Goal: Task Accomplishment & Management: Manage account settings

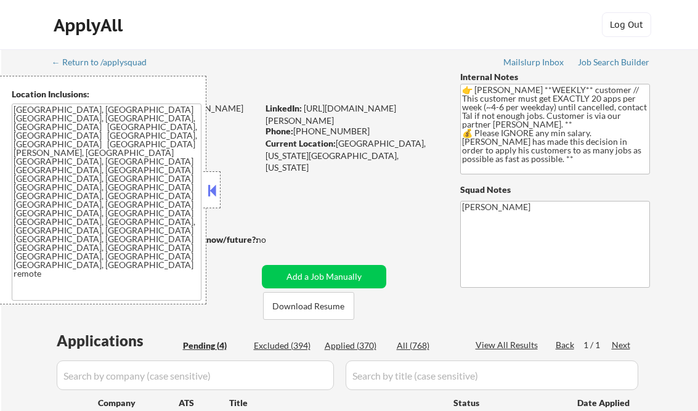
select select ""pending""
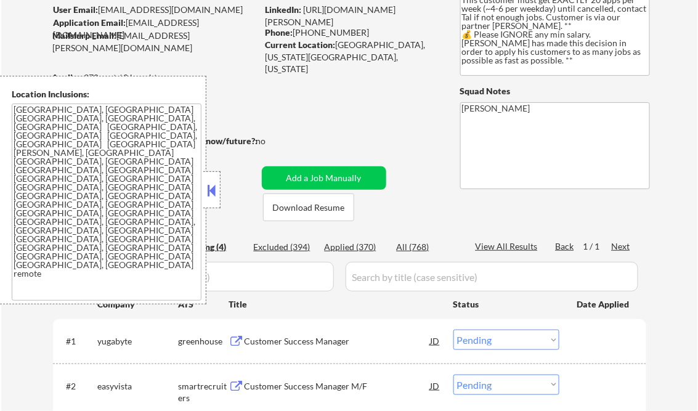
scroll to position [49, 0]
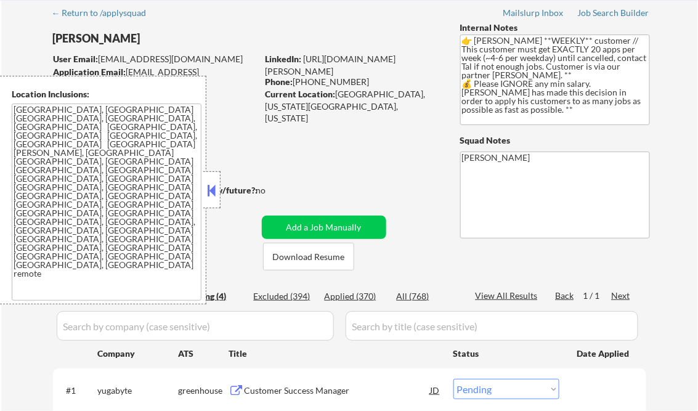
drag, startPoint x: 213, startPoint y: 190, endPoint x: 228, endPoint y: 164, distance: 30.4
click at [213, 190] on button at bounding box center [212, 190] width 14 height 18
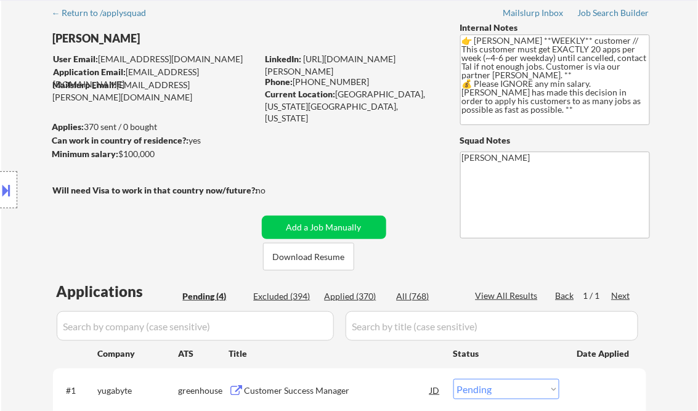
click at [366, 295] on div "Applied (370)" at bounding box center [356, 296] width 62 height 12
click at [504, 297] on div "View All Results" at bounding box center [509, 296] width 66 height 12
select select ""applied""
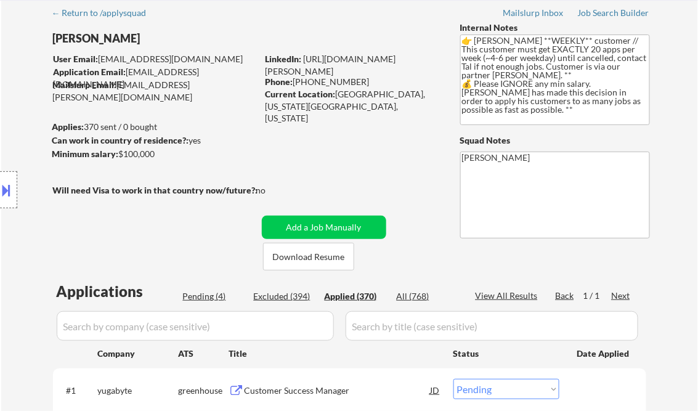
select select ""applied""
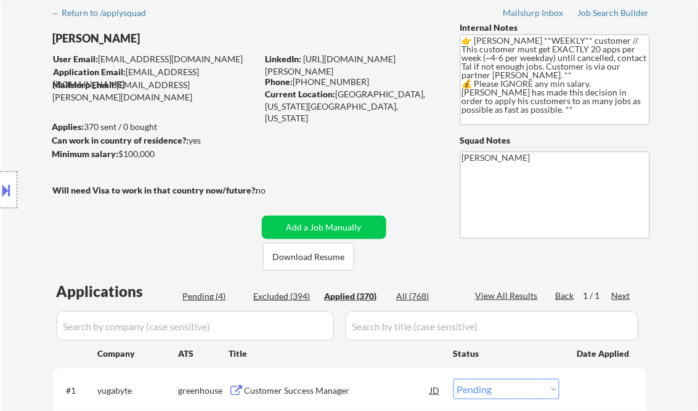
select select ""applied""
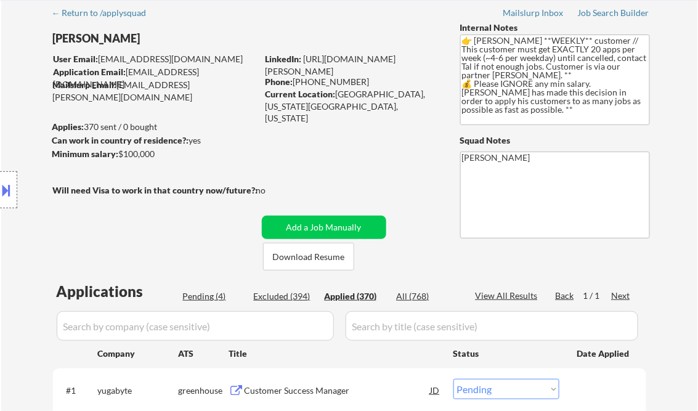
select select ""applied""
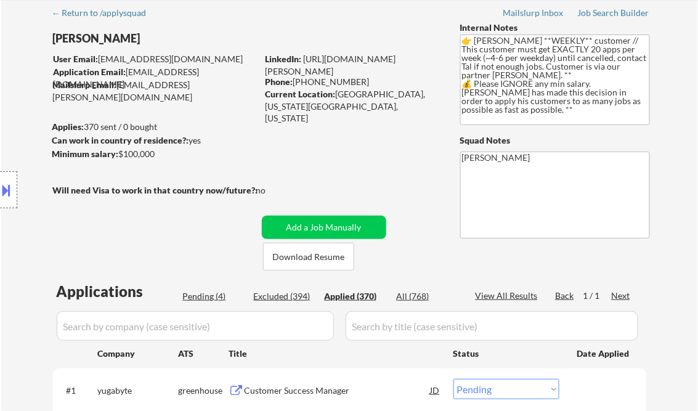
select select ""applied""
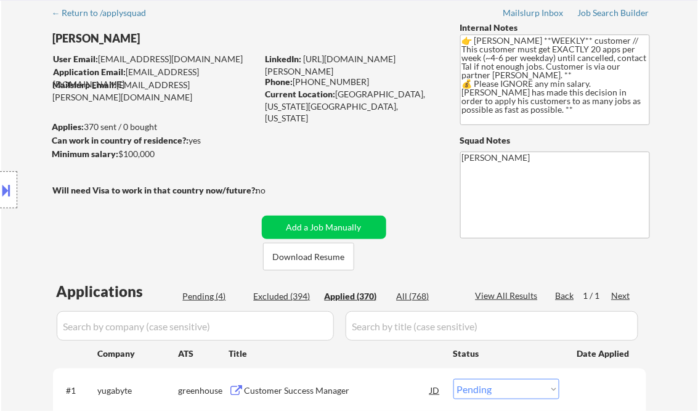
select select ""applied""
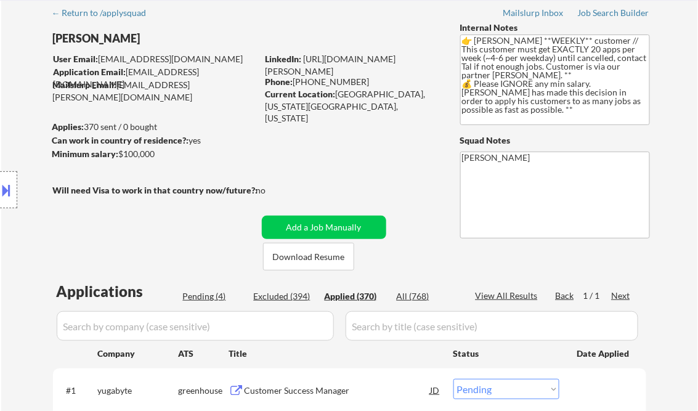
select select ""applied""
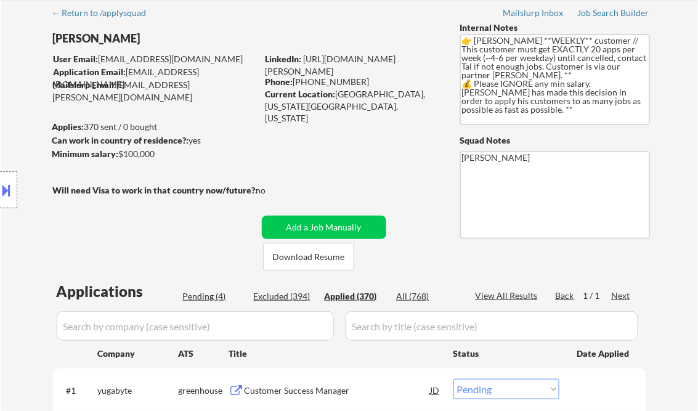
select select ""applied""
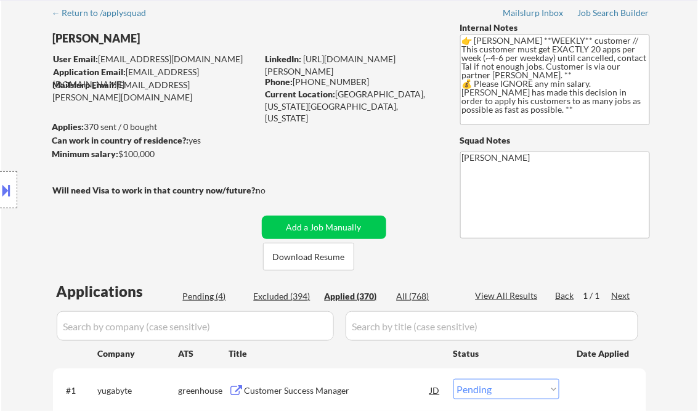
select select ""applied""
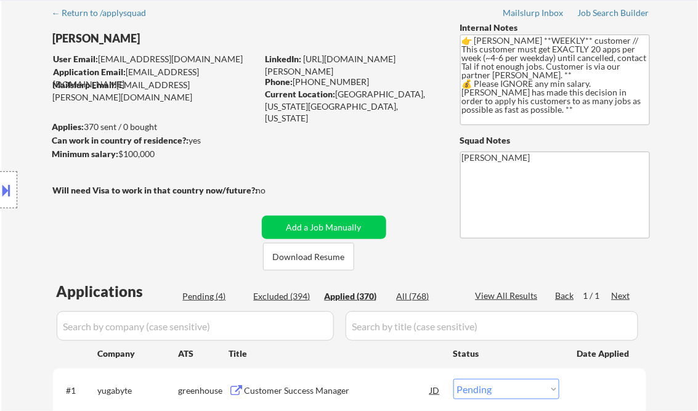
select select ""applied""
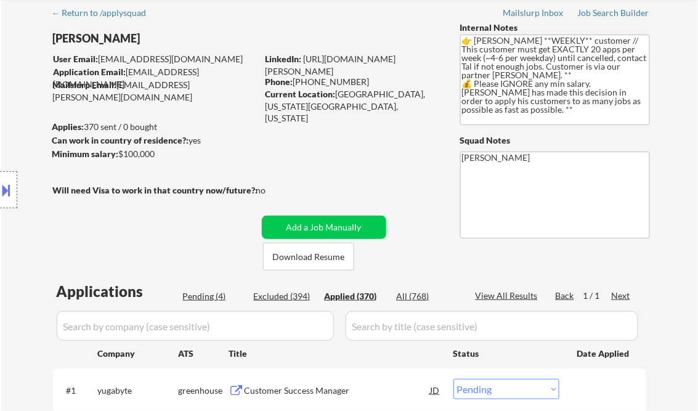
select select ""applied""
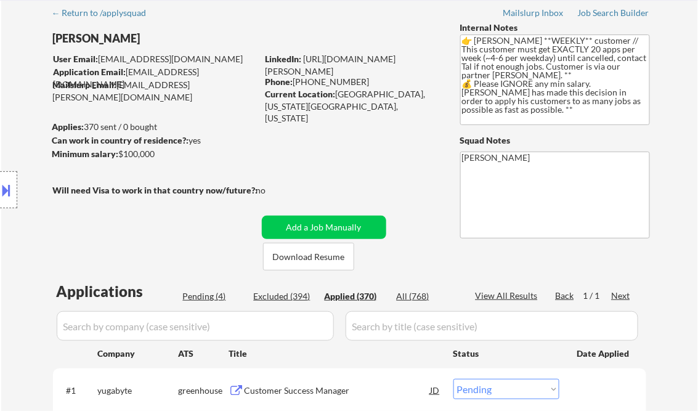
select select ""applied""
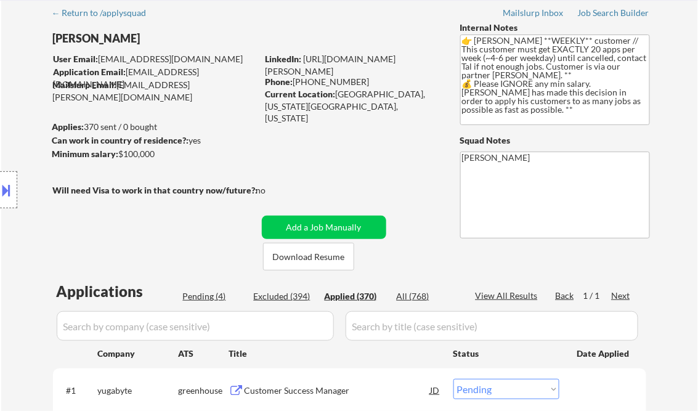
select select ""applied""
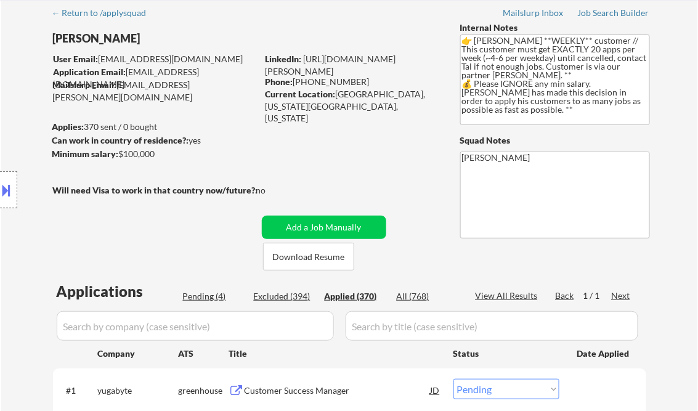
select select ""applied""
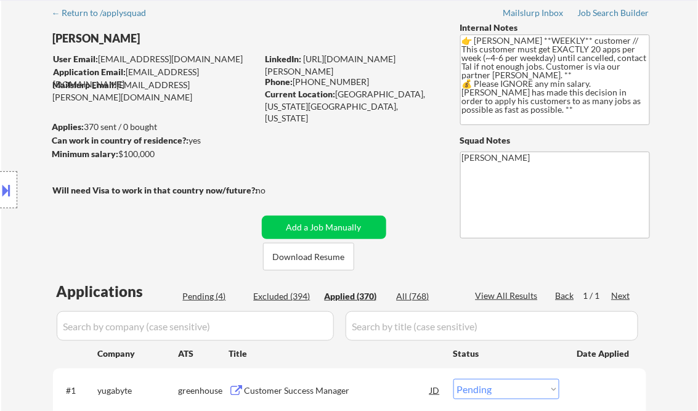
select select ""applied""
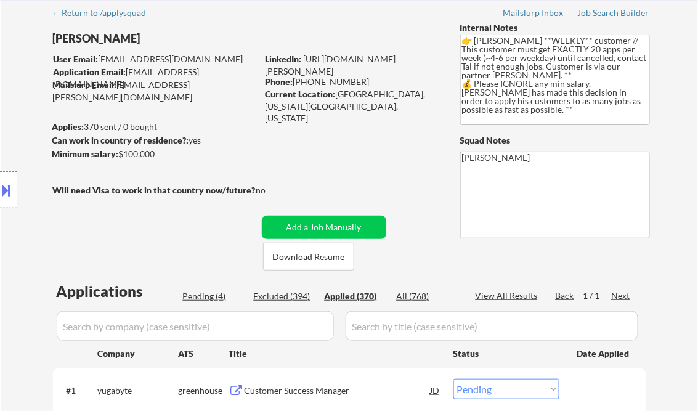
select select ""applied""
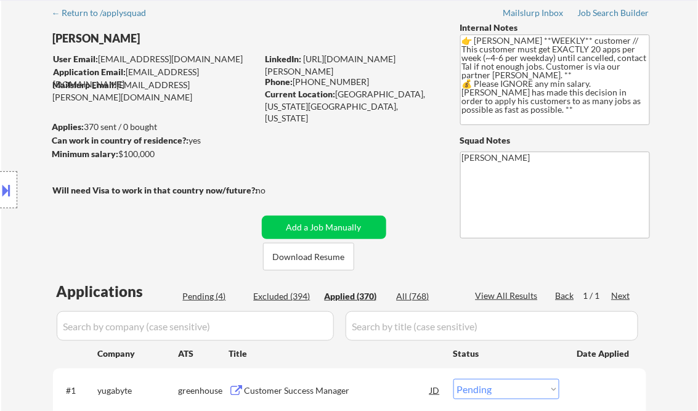
select select ""applied""
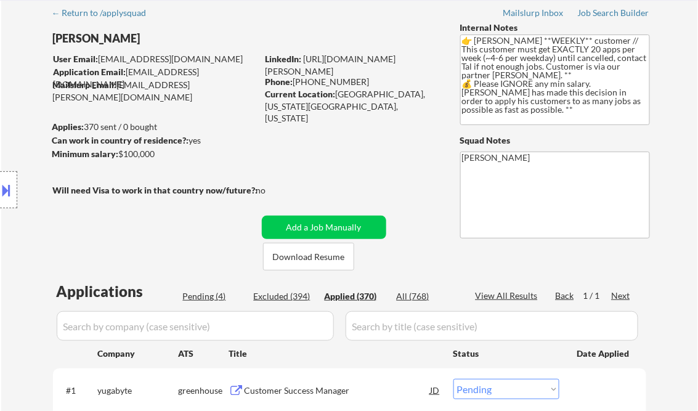
select select ""applied""
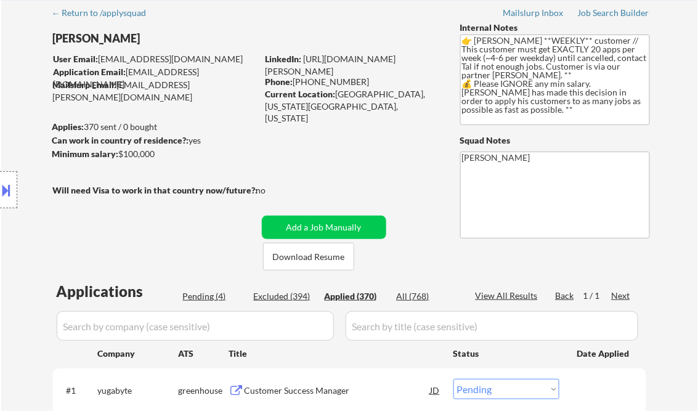
select select ""applied""
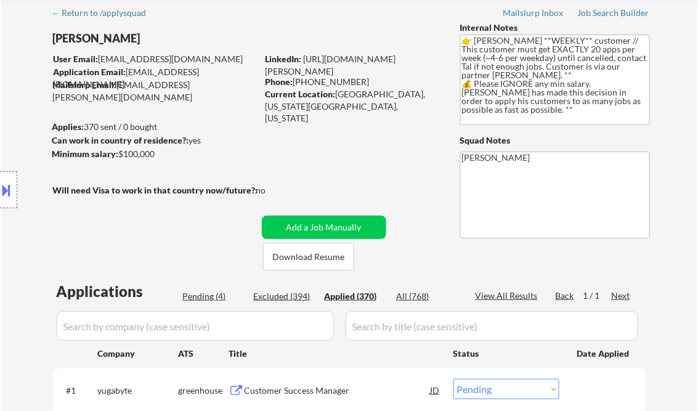
select select ""applied""
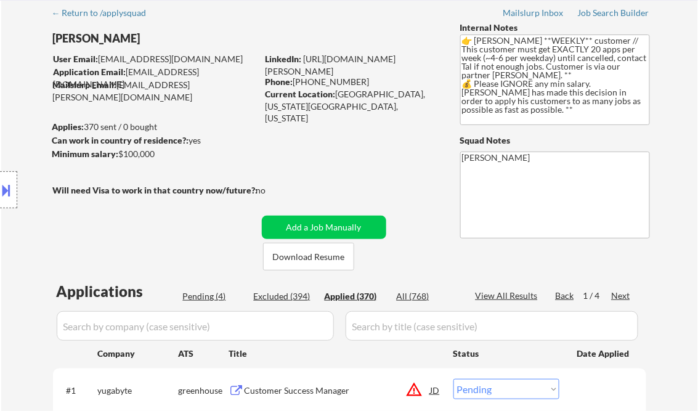
select select ""applied""
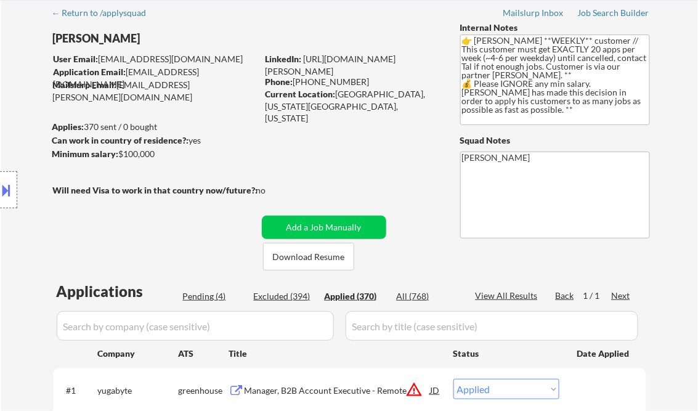
select select ""applied""
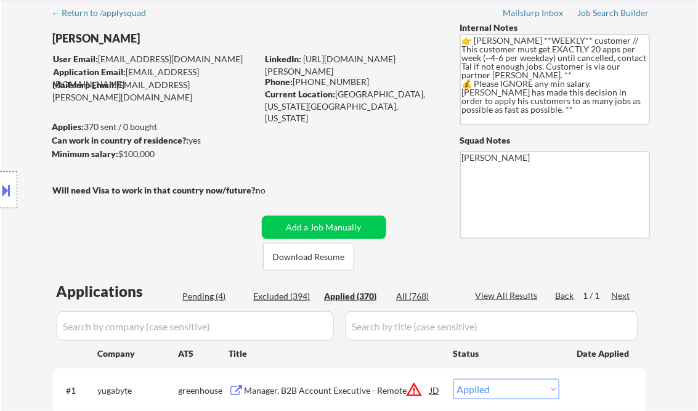
select select ""applied""
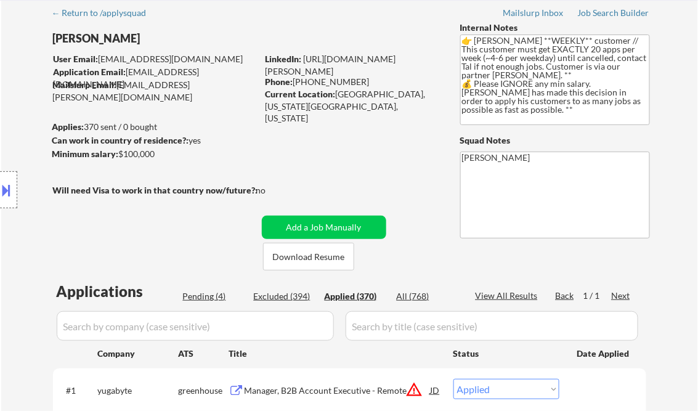
select select ""applied""
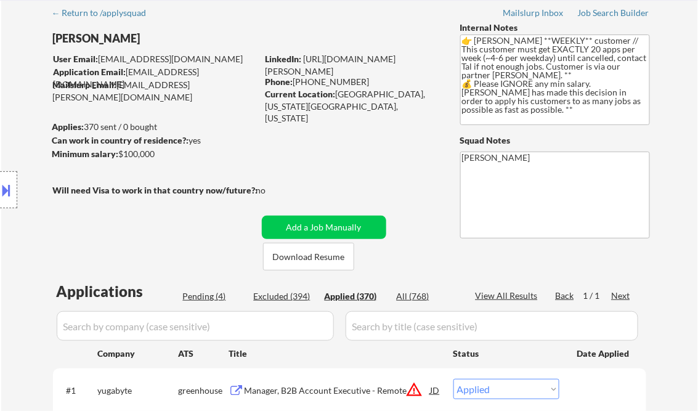
select select ""applied""
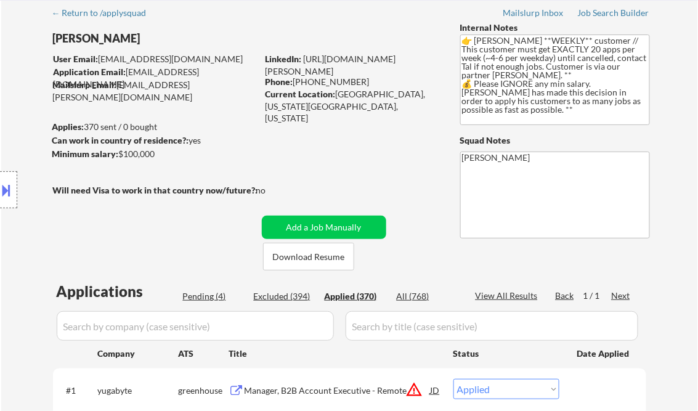
select select ""applied""
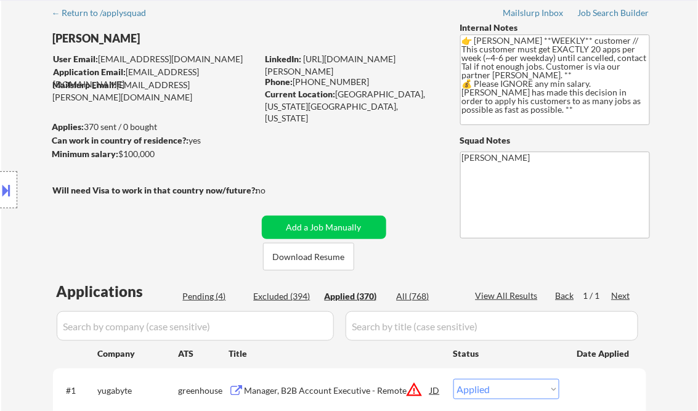
select select ""applied""
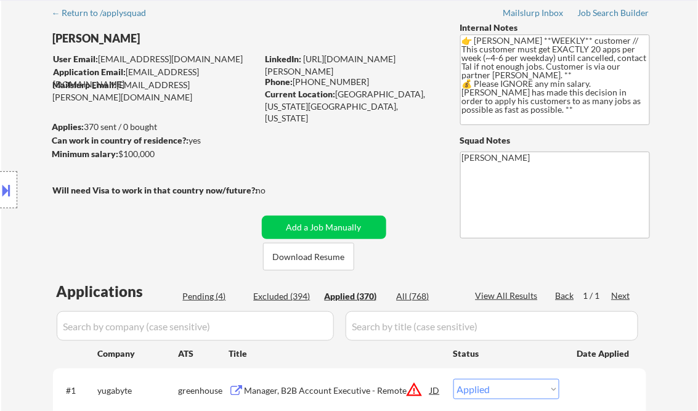
select select ""applied""
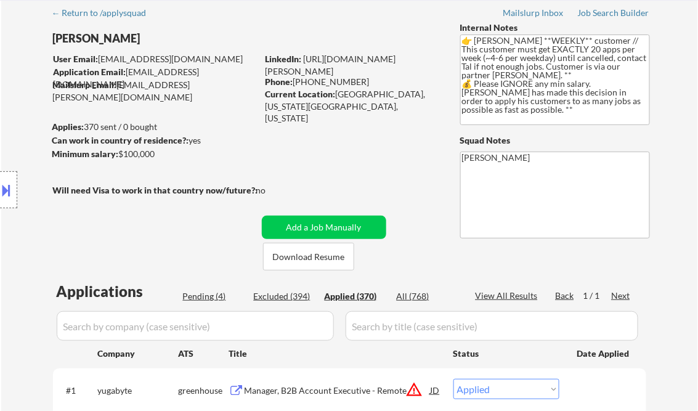
select select ""applied""
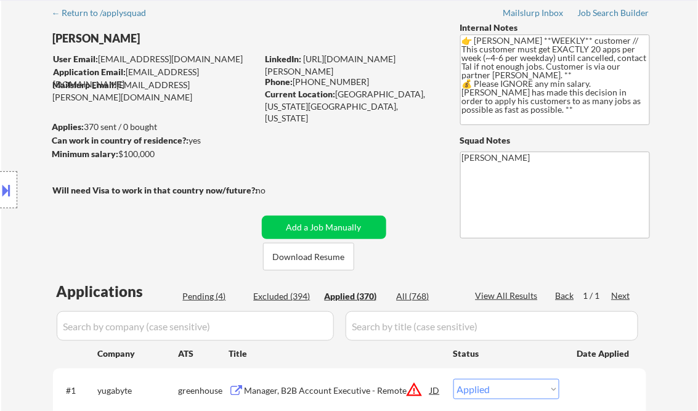
select select ""applied""
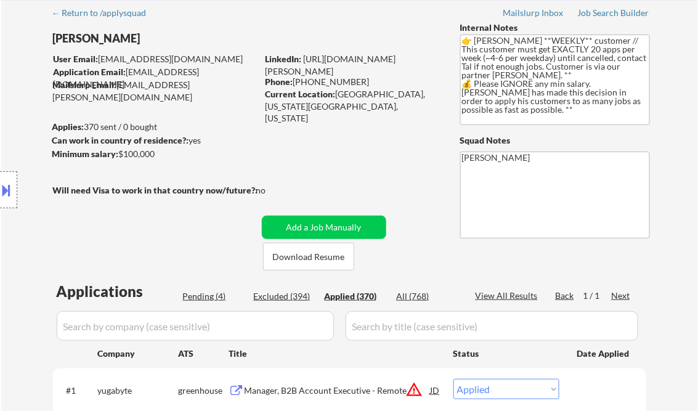
select select ""applied""
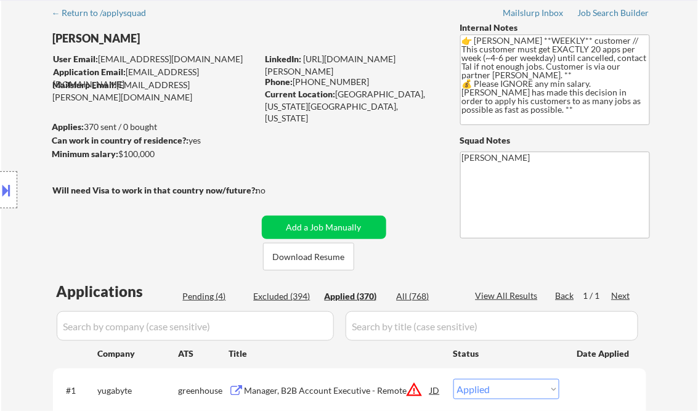
select select ""applied""
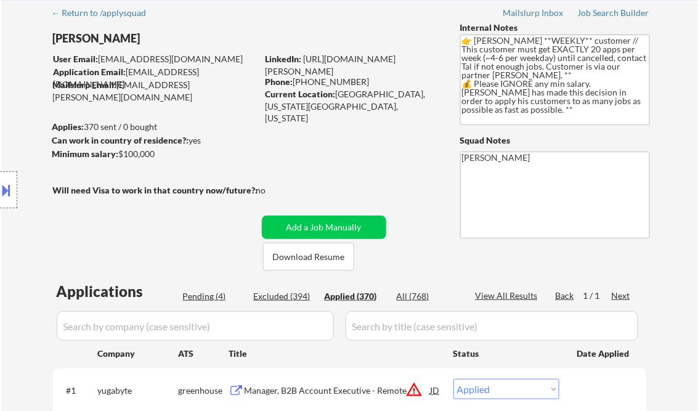
select select ""applied""
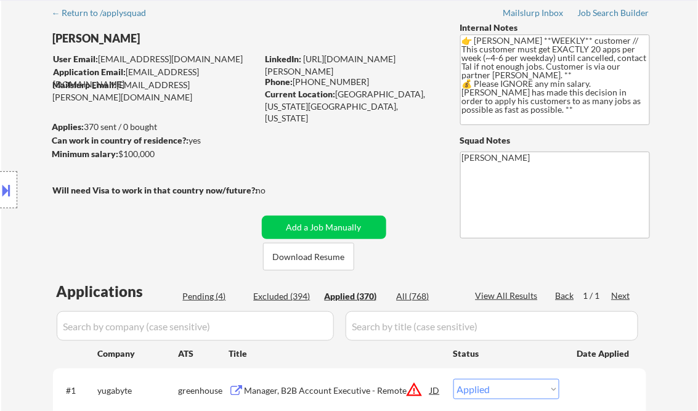
select select ""applied""
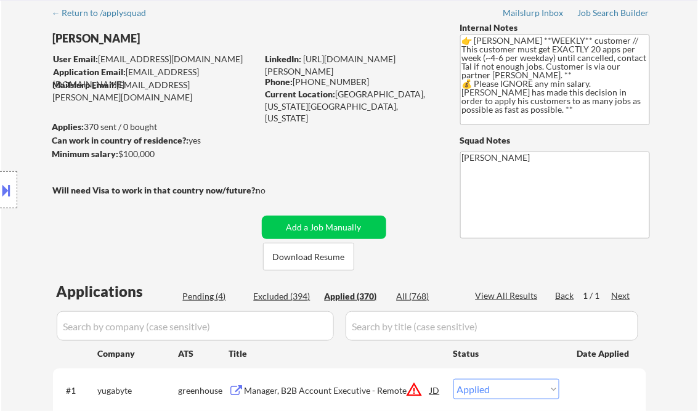
select select ""applied""
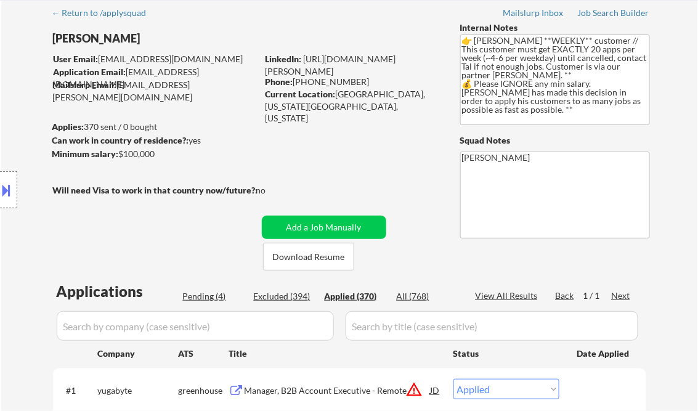
select select ""applied""
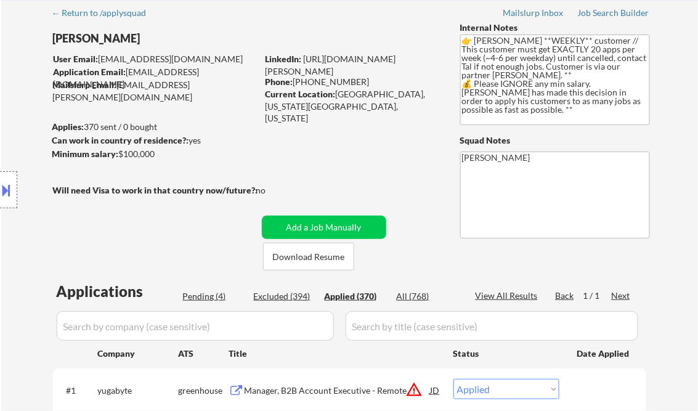
select select ""applied""
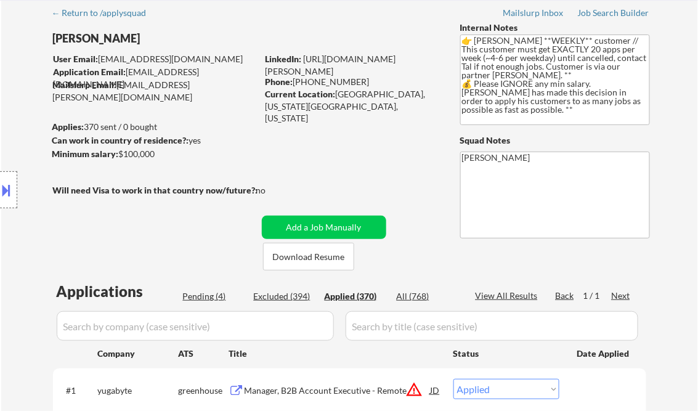
select select ""applied""
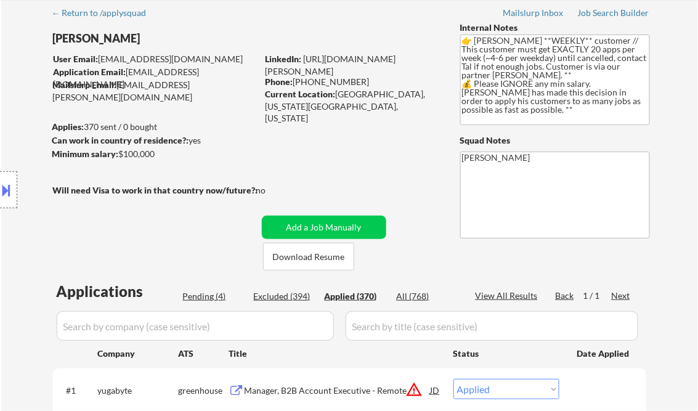
select select ""applied""
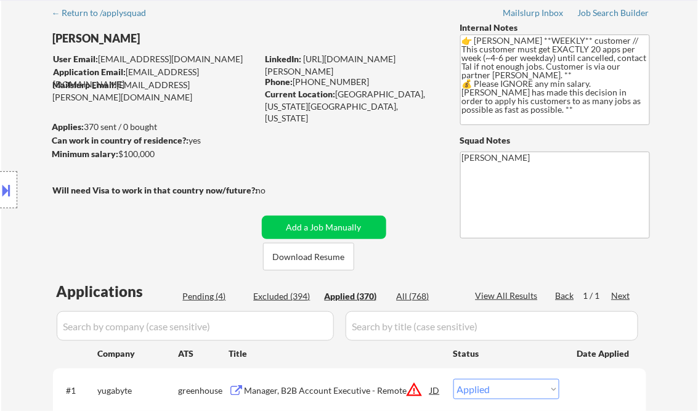
select select ""applied""
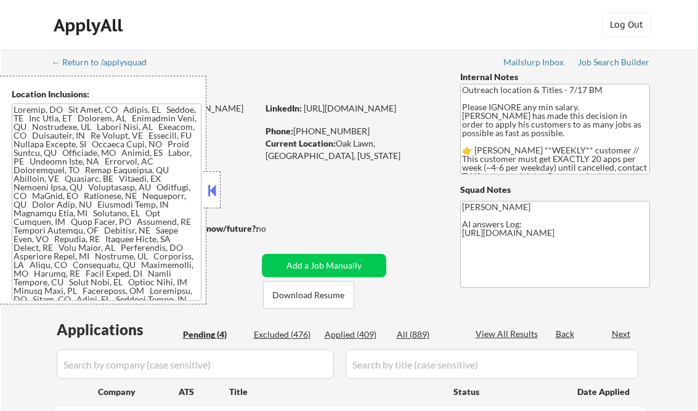
select select ""pending""
click at [206, 183] on button at bounding box center [212, 190] width 14 height 18
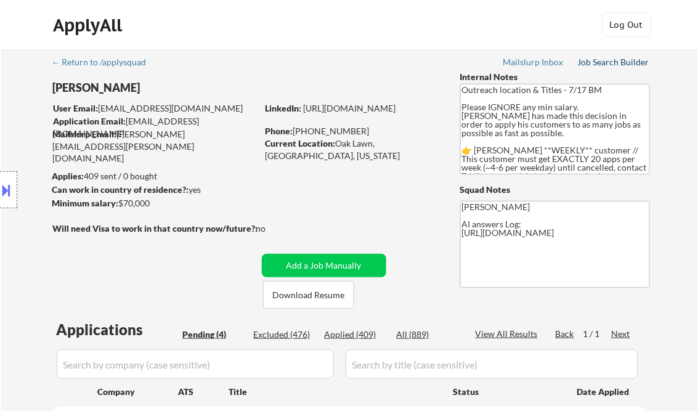
click at [609, 60] on div "Job Search Builder" at bounding box center [614, 62] width 72 height 9
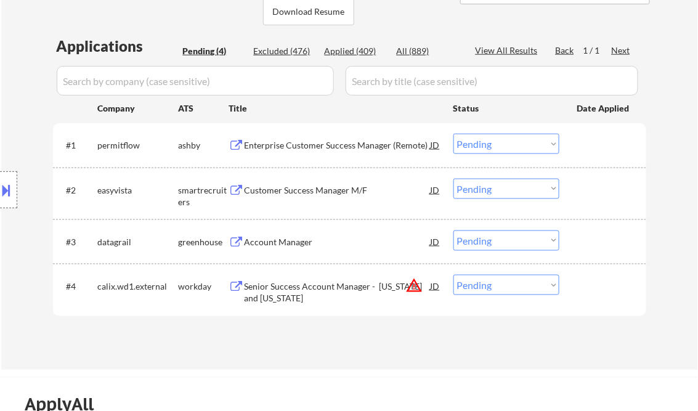
scroll to position [296, 0]
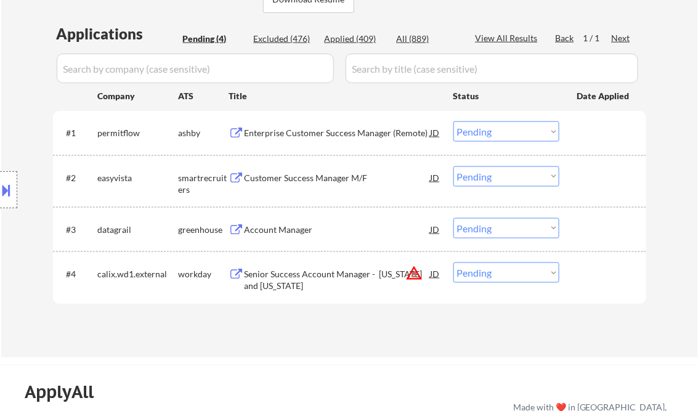
click at [316, 128] on div "Enterprise Customer Success Manager (Remote)" at bounding box center [338, 133] width 186 height 12
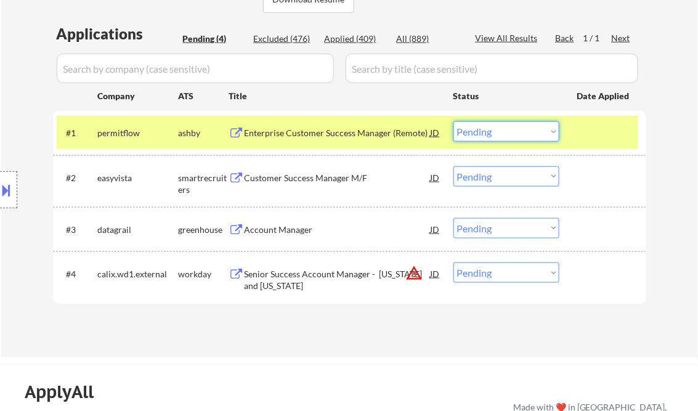
drag, startPoint x: 498, startPoint y: 130, endPoint x: 500, endPoint y: 143, distance: 13.2
click at [498, 130] on select "Choose an option... Pending Applied Excluded (Questions) Excluded (Expired) Exc…" at bounding box center [507, 131] width 106 height 20
click at [454, 121] on select "Choose an option... Pending Applied Excluded (Questions) Excluded (Expired) Exc…" at bounding box center [507, 131] width 106 height 20
click at [340, 174] on div "Customer Success Manager M/F" at bounding box center [338, 178] width 186 height 12
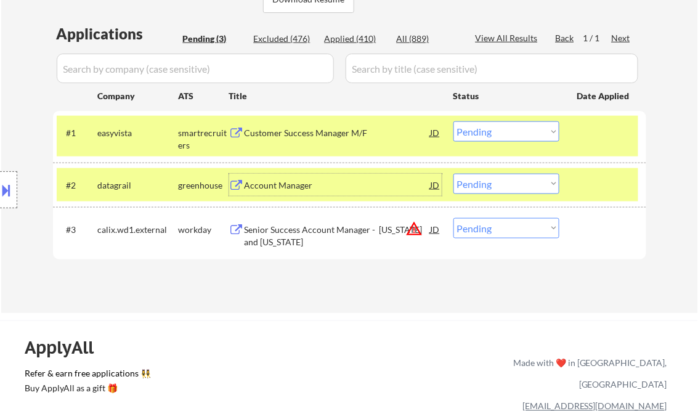
click at [485, 140] on select "Choose an option... Pending Applied Excluded (Questions) Excluded (Expired) Exc…" at bounding box center [507, 131] width 106 height 20
click at [454, 121] on select "Choose an option... Pending Applied Excluded (Questions) Excluded (Expired) Exc…" at bounding box center [507, 131] width 106 height 20
click at [296, 186] on div "Account Manager" at bounding box center [338, 185] width 186 height 12
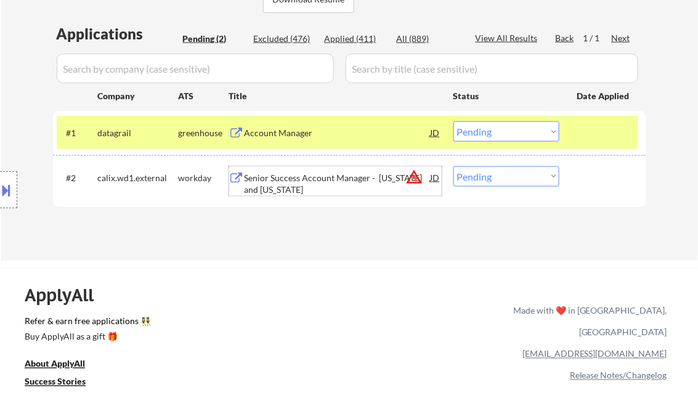
drag, startPoint x: 507, startPoint y: 131, endPoint x: 516, endPoint y: 143, distance: 15.4
click at [507, 131] on select "Choose an option... Pending Applied Excluded (Questions) Excluded (Expired) Exc…" at bounding box center [507, 131] width 106 height 20
click at [454, 121] on select "Choose an option... Pending Applied Excluded (Questions) Excluded (Expired) Exc…" at bounding box center [507, 131] width 106 height 20
click at [322, 180] on div "Senior Success Account Manager - Arkansas and Oklahoma" at bounding box center [338, 184] width 186 height 24
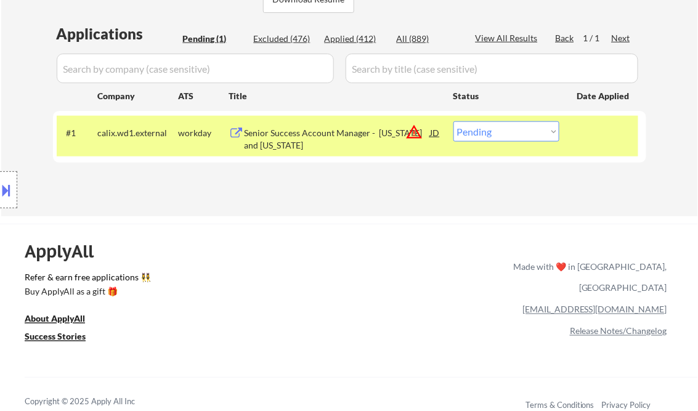
drag, startPoint x: 10, startPoint y: 194, endPoint x: 36, endPoint y: 192, distance: 26.0
click at [10, 194] on button at bounding box center [7, 190] width 14 height 20
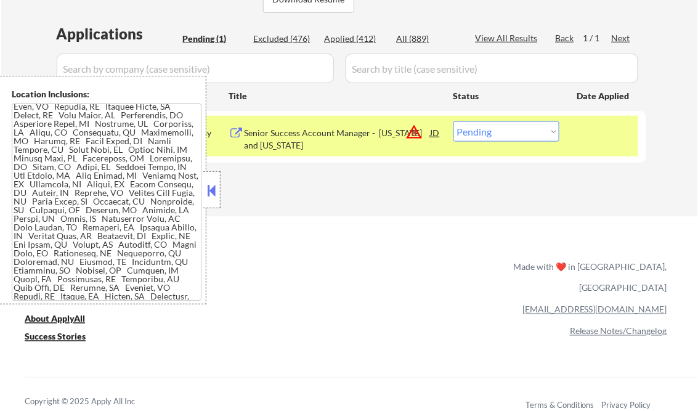
scroll to position [0, 0]
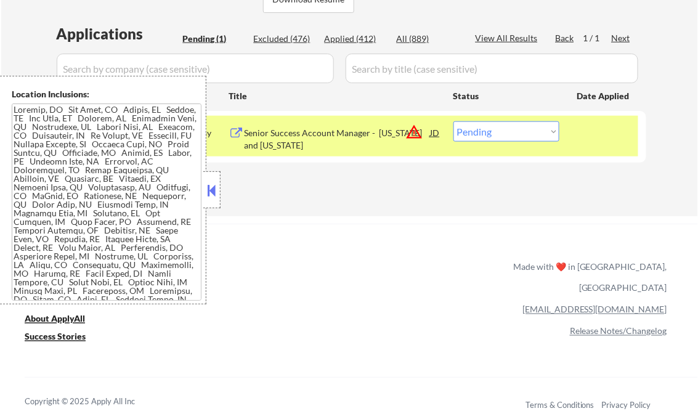
click at [208, 184] on button at bounding box center [212, 190] width 14 height 18
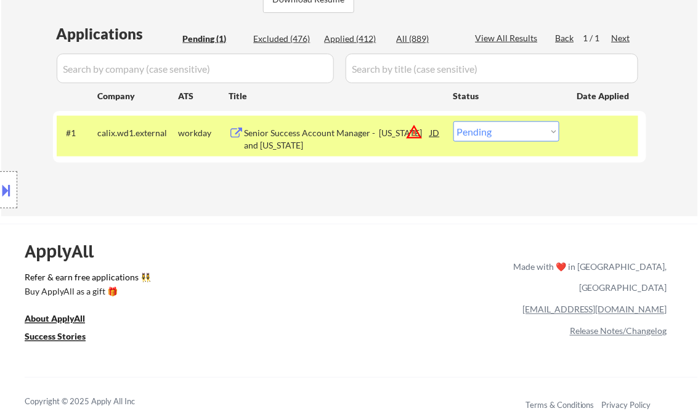
click at [12, 187] on button at bounding box center [7, 190] width 14 height 20
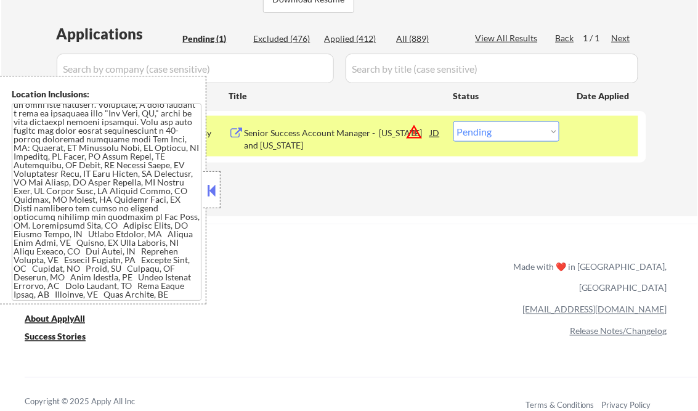
scroll to position [345, 0]
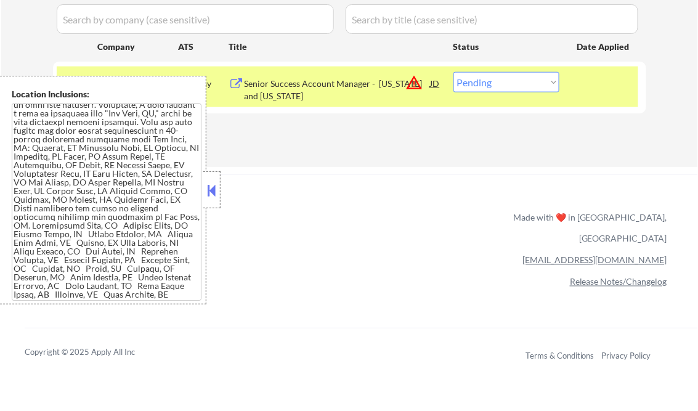
click at [210, 196] on button at bounding box center [212, 190] width 14 height 18
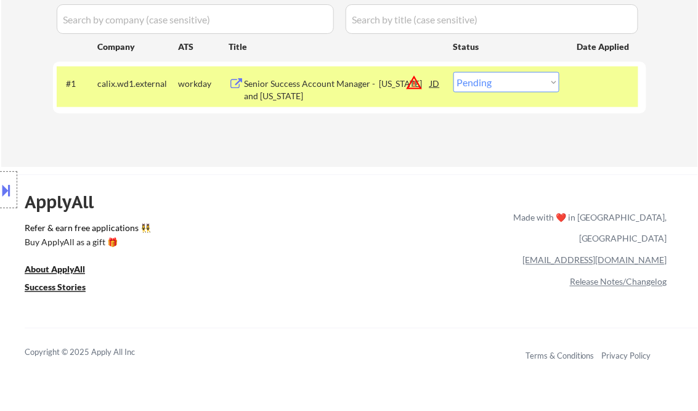
drag, startPoint x: 514, startPoint y: 80, endPoint x: 519, endPoint y: 91, distance: 12.7
click at [514, 80] on select "Choose an option... Pending Applied Excluded (Questions) Excluded (Expired) Exc…" at bounding box center [507, 82] width 106 height 20
select select ""excluded__location_""
click at [454, 72] on select "Choose an option... Pending Applied Excluded (Questions) Excluded (Expired) Exc…" at bounding box center [507, 82] width 106 height 20
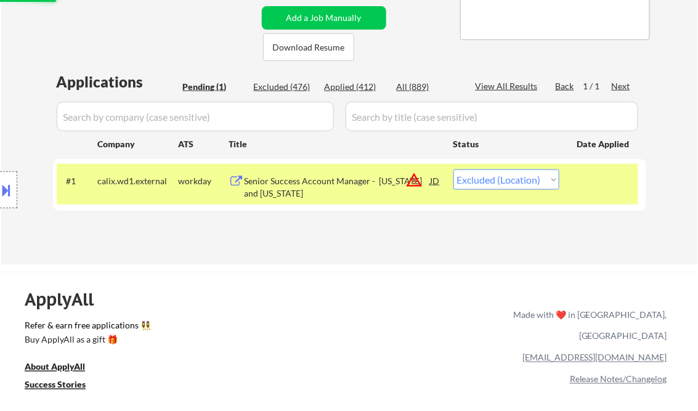
scroll to position [197, 0]
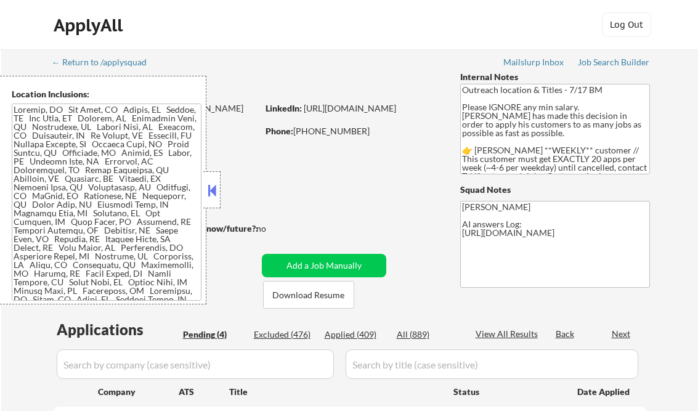
scroll to position [345, 0]
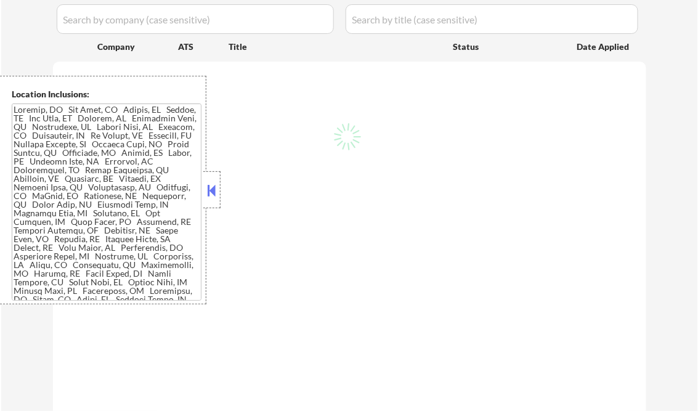
select select ""pending""
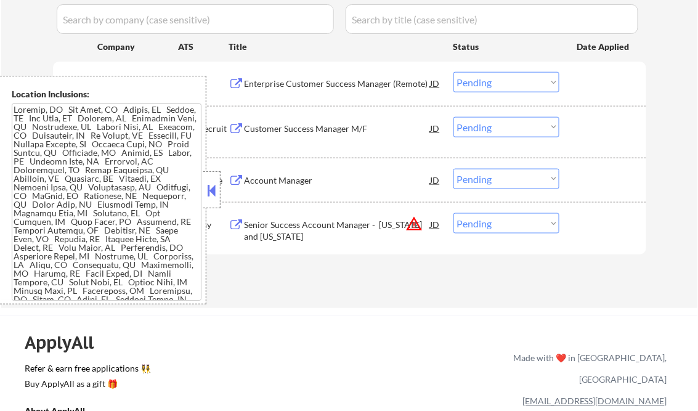
scroll to position [296, 0]
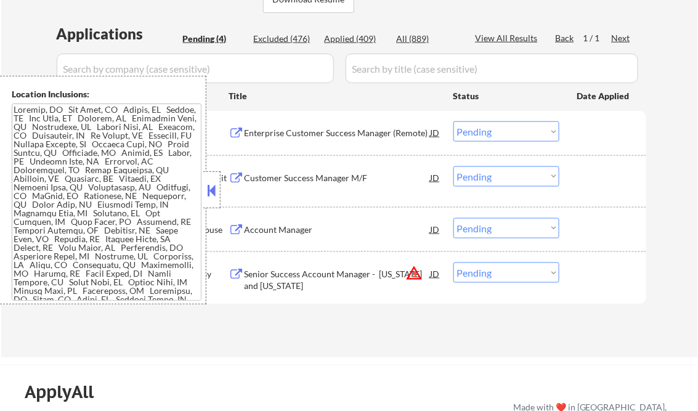
click at [216, 181] on button at bounding box center [212, 190] width 14 height 18
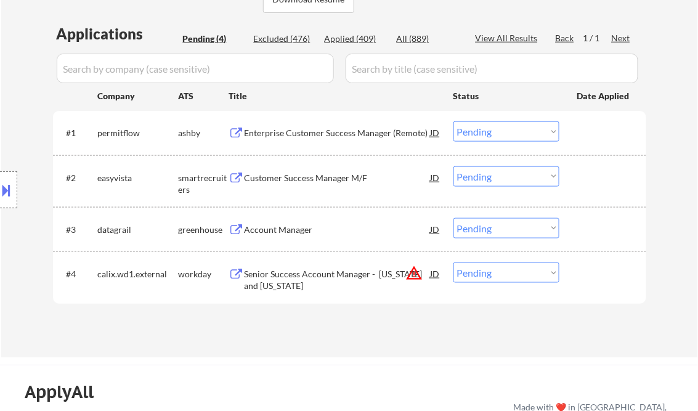
click at [359, 43] on div "Applied (409)" at bounding box center [356, 39] width 62 height 12
click at [500, 37] on div "View All Results" at bounding box center [509, 38] width 66 height 12
select select ""applied""
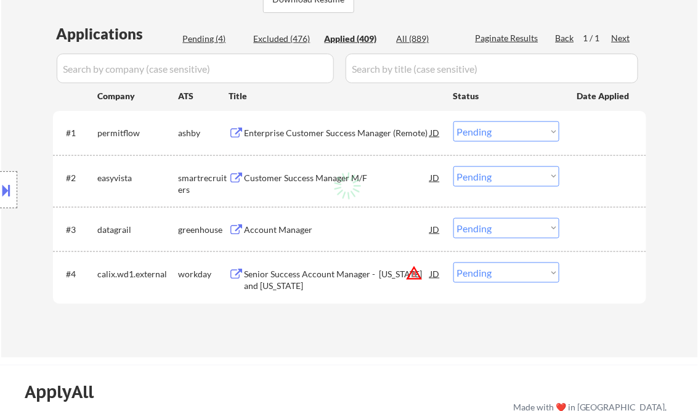
select select ""applied""
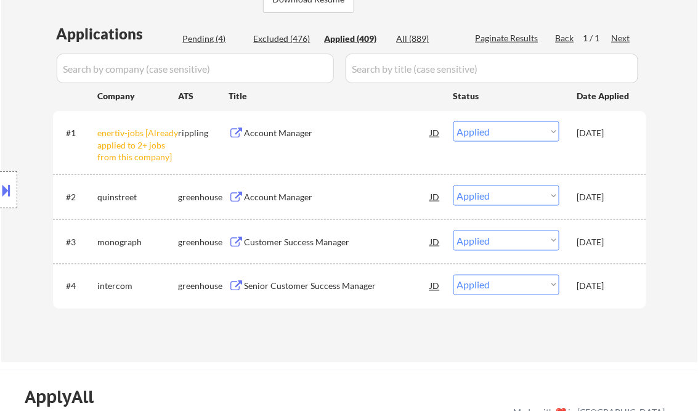
select select ""applied""
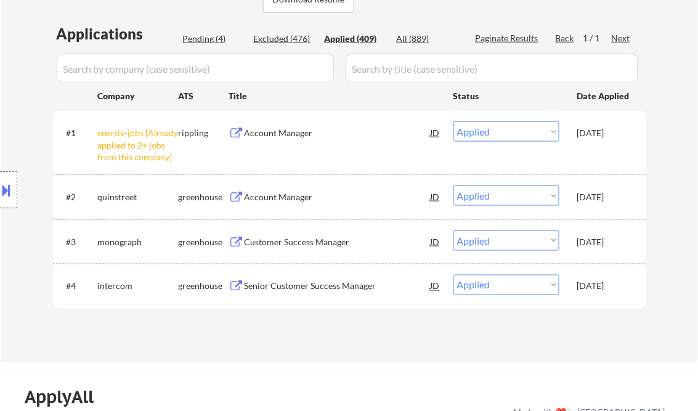
select select ""applied""
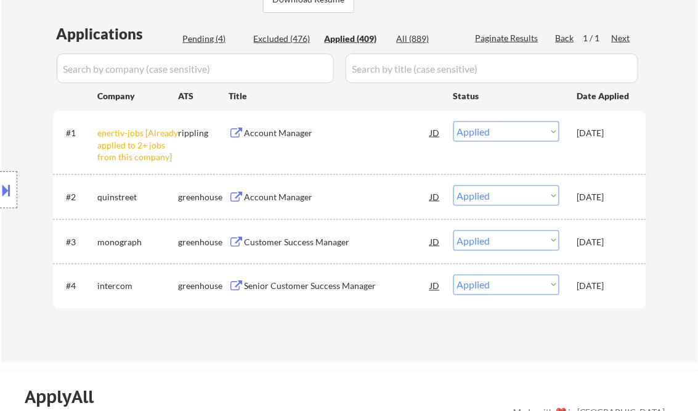
select select ""applied""
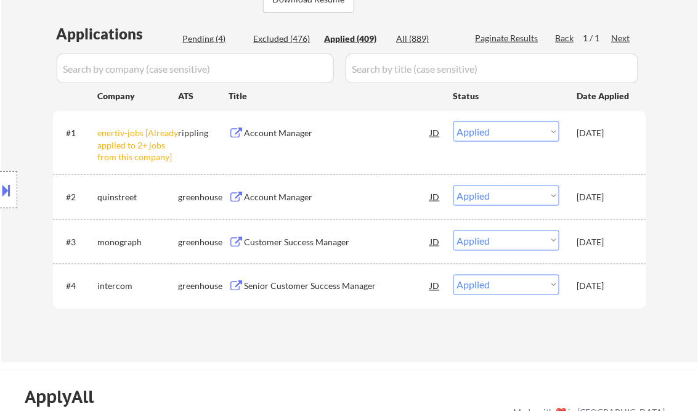
select select ""applied""
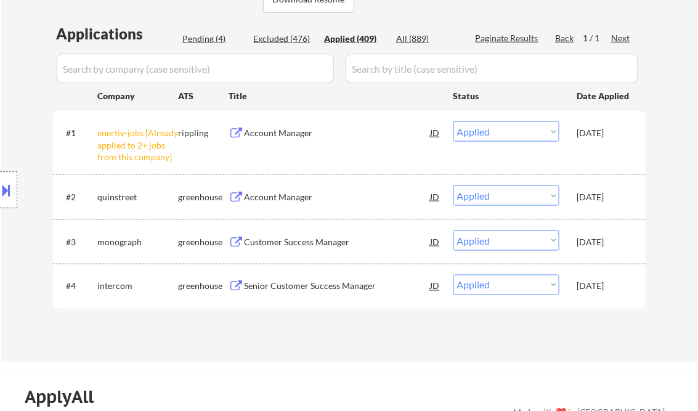
select select ""applied""
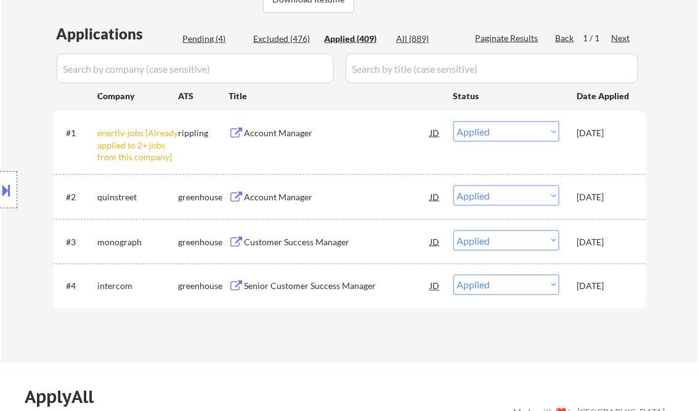
select select ""applied""
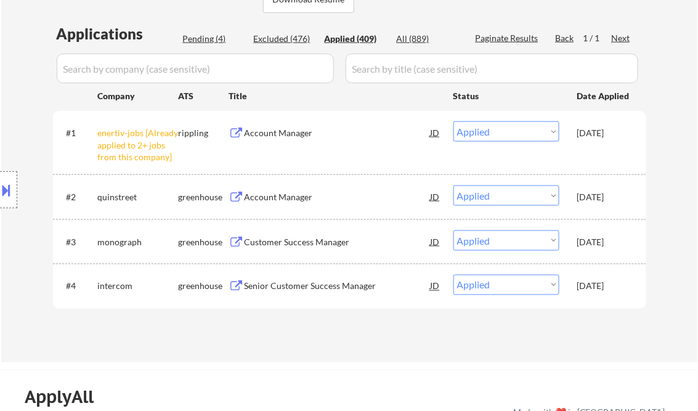
select select ""applied""
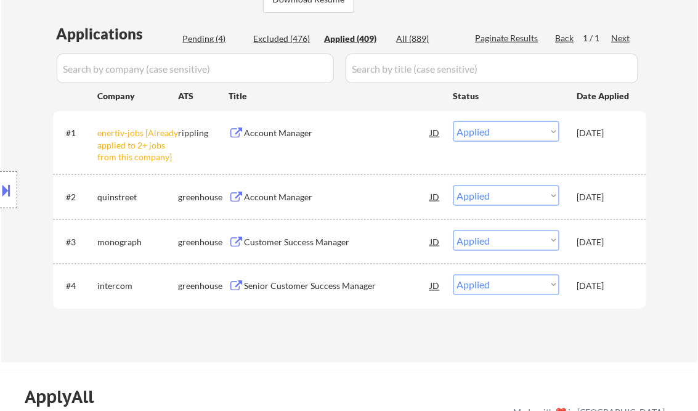
select select ""applied""
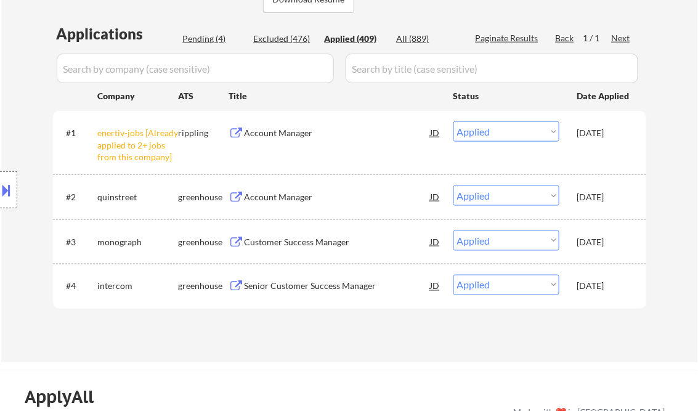
select select ""applied""
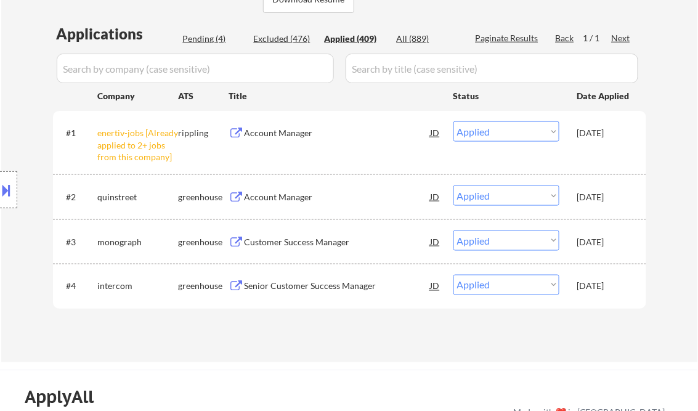
select select ""applied""
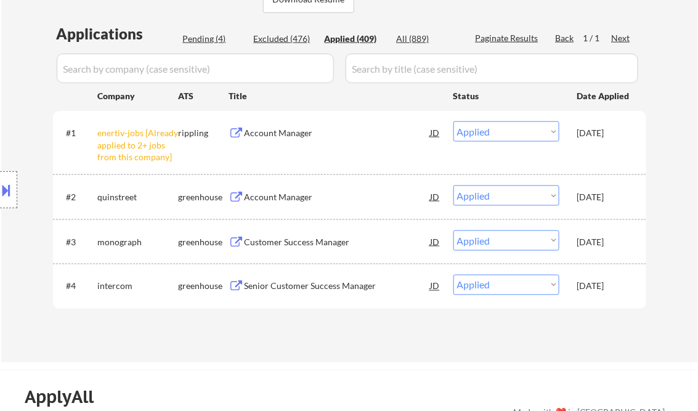
select select ""applied""
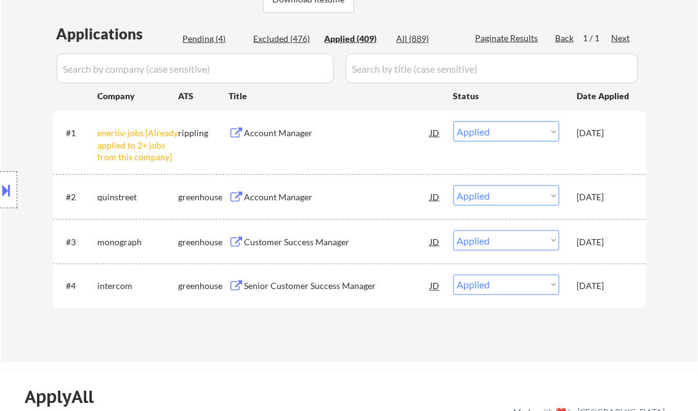
select select ""applied""
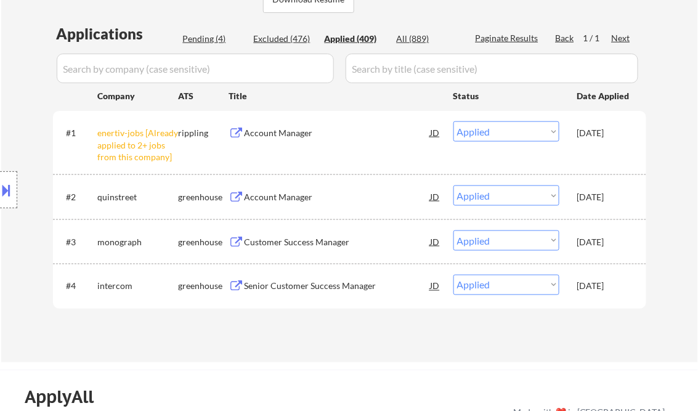
select select ""applied""
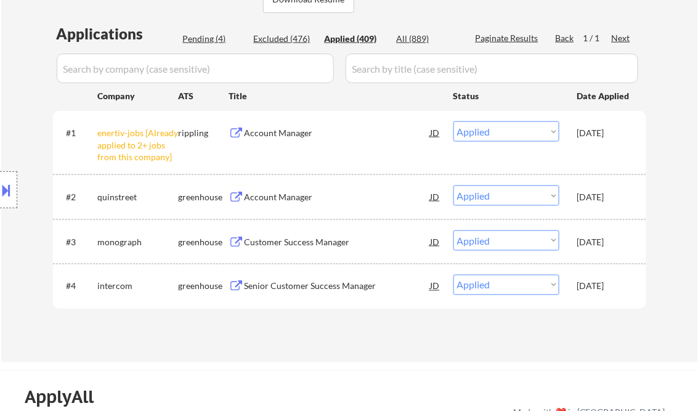
select select ""applied""
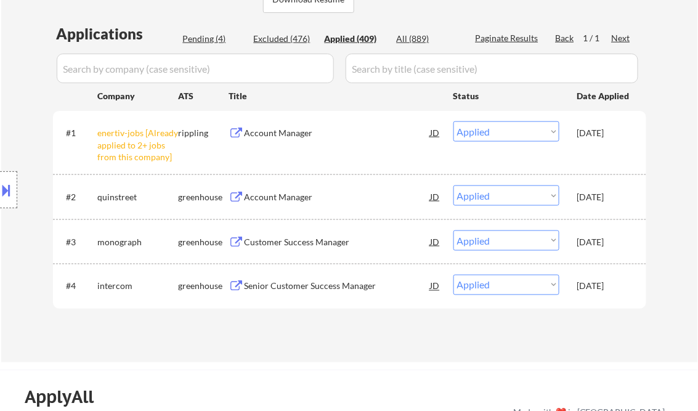
select select ""applied""
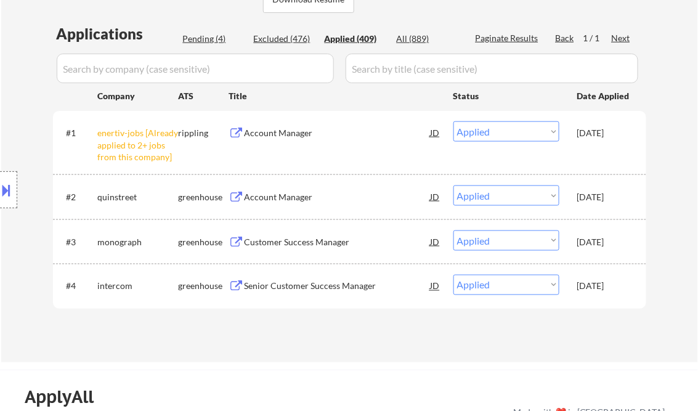
select select ""applied""
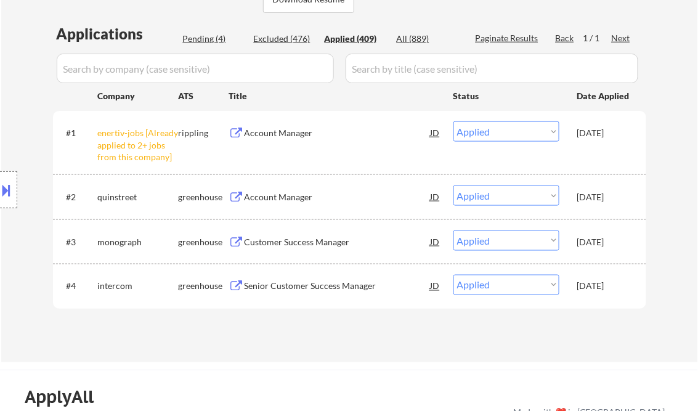
select select ""applied""
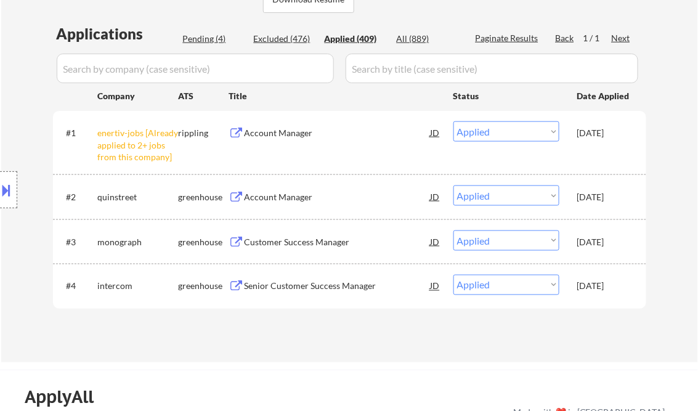
select select ""applied""
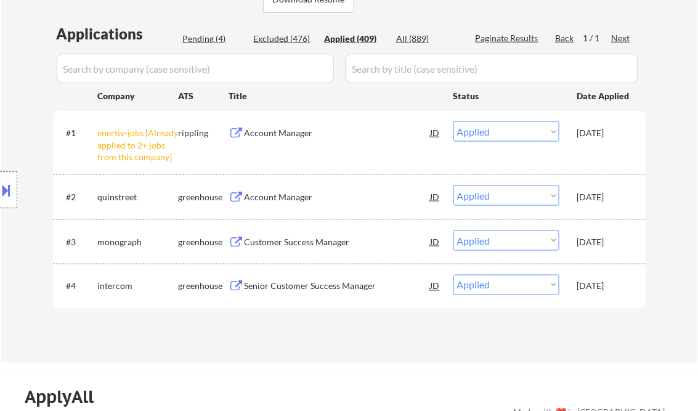
select select ""applied""
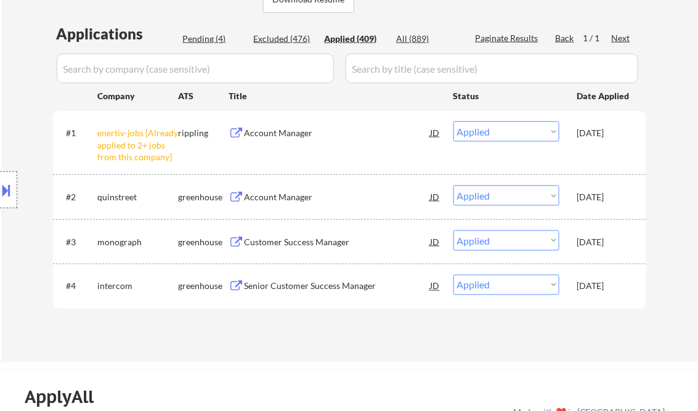
select select ""applied""
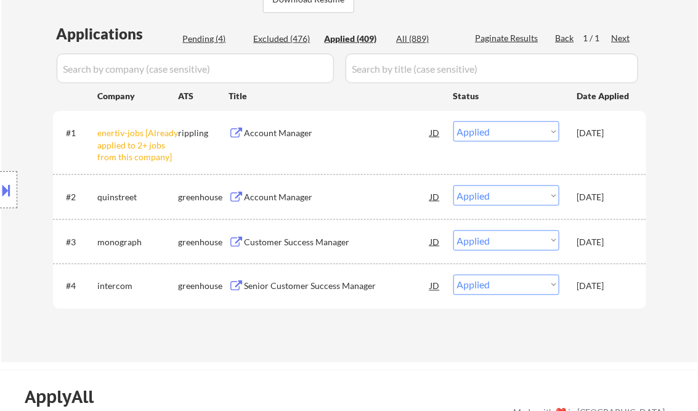
select select ""applied""
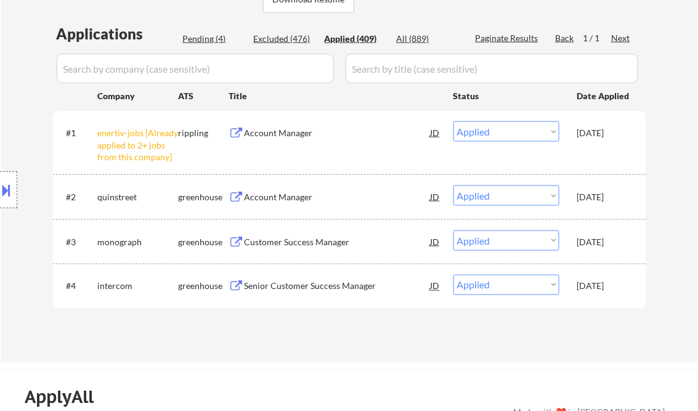
select select ""applied""
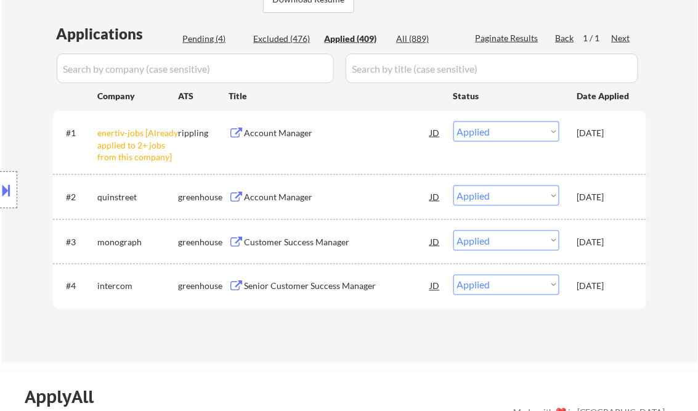
select select ""applied""
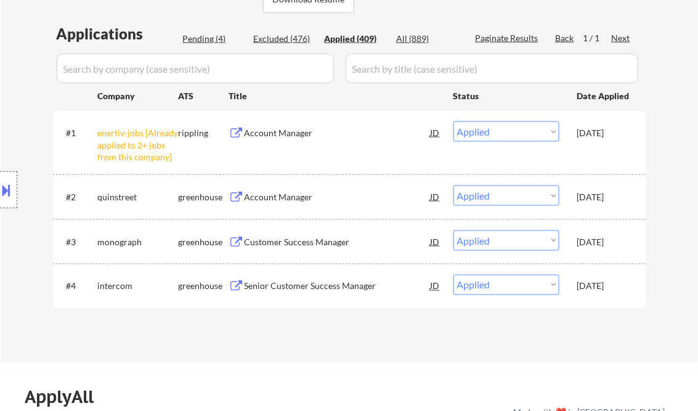
select select ""applied""
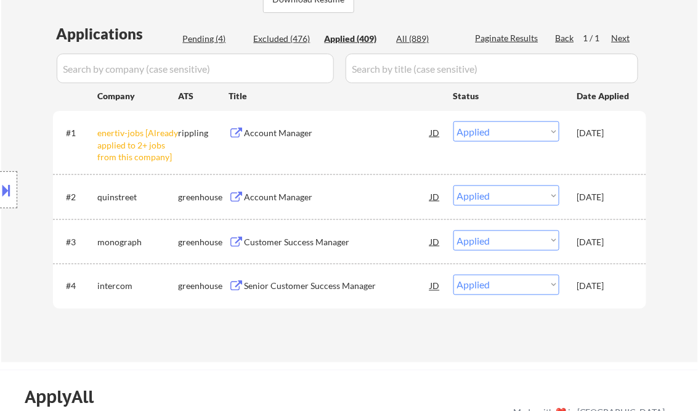
select select ""applied""
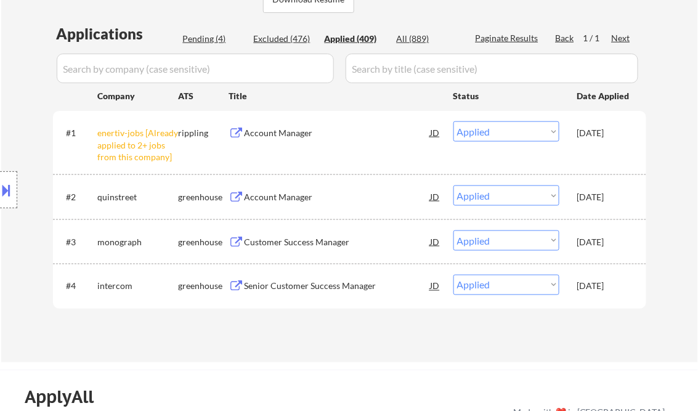
select select ""applied""
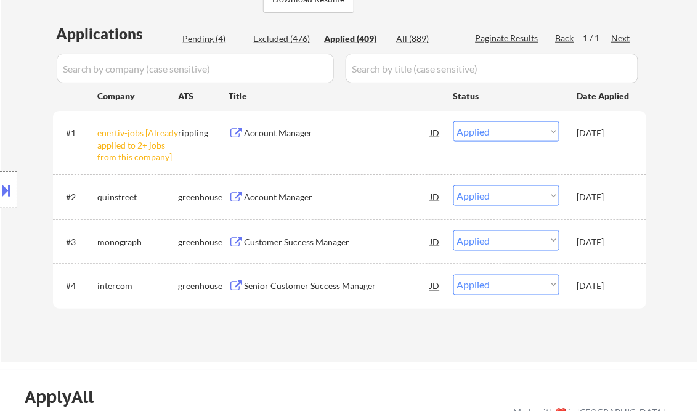
select select ""applied""
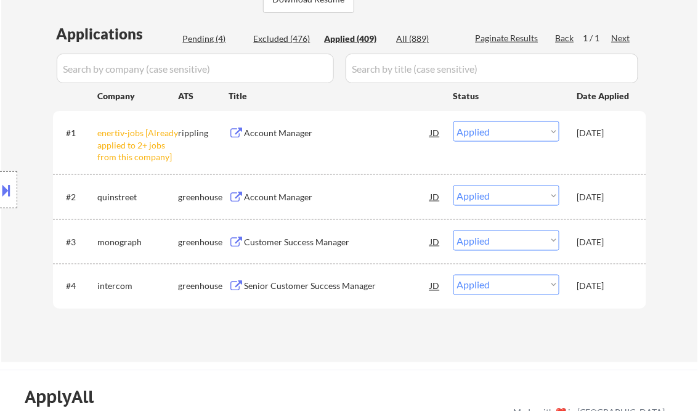
select select ""applied""
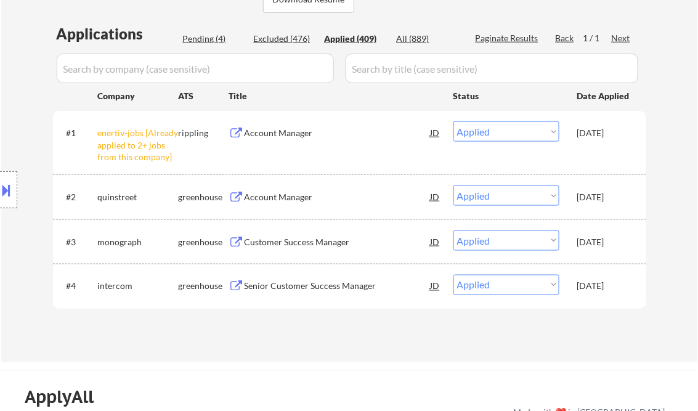
select select ""applied""
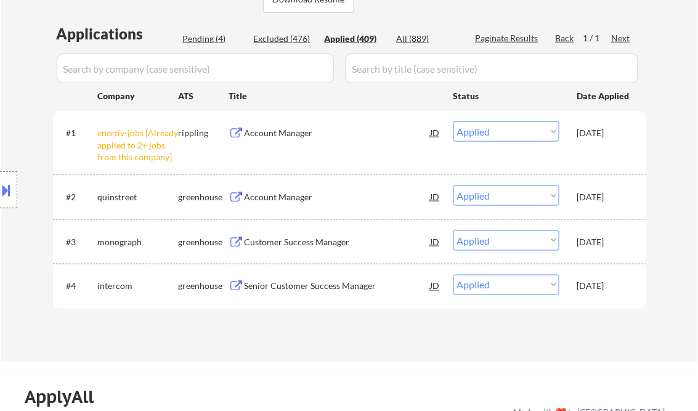
select select ""applied""
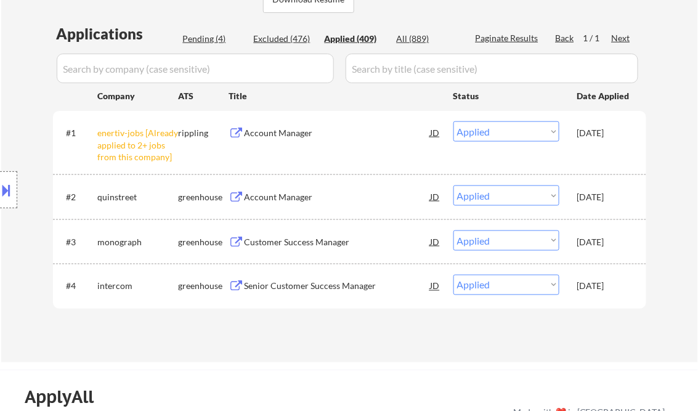
select select ""applied""
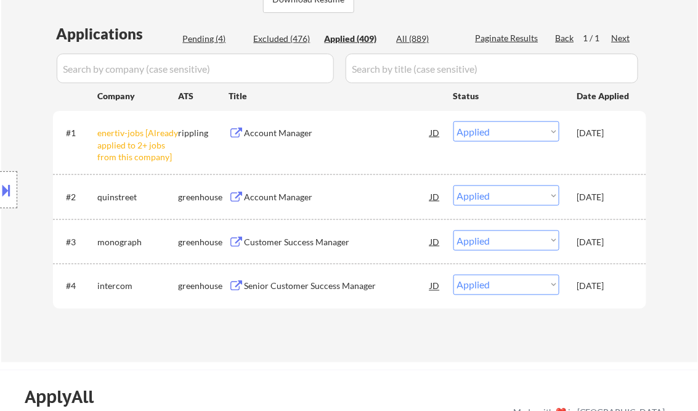
select select ""applied""
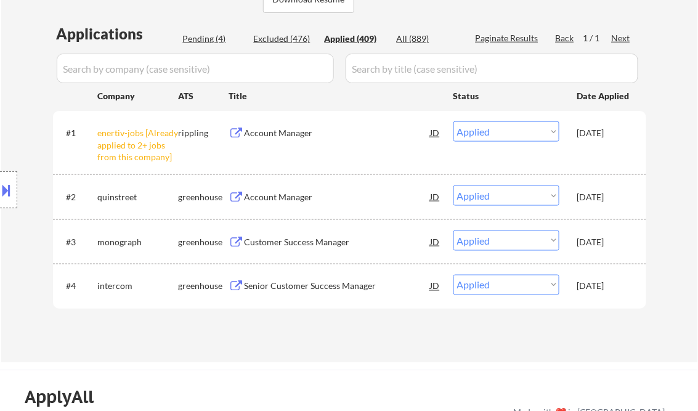
select select ""applied""
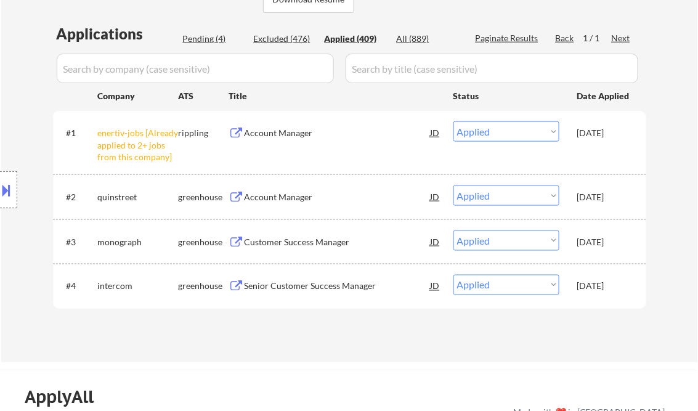
select select ""applied""
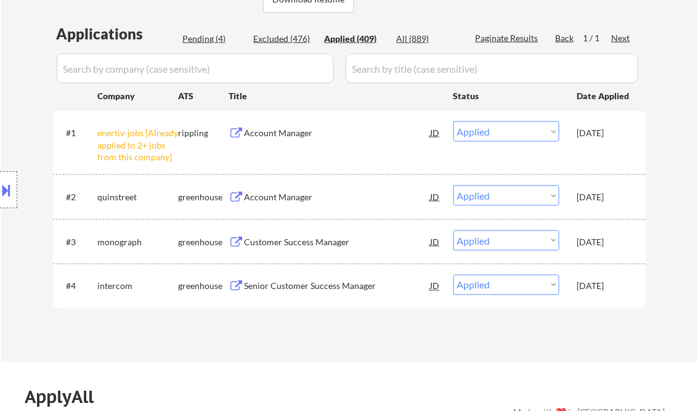
select select ""applied""
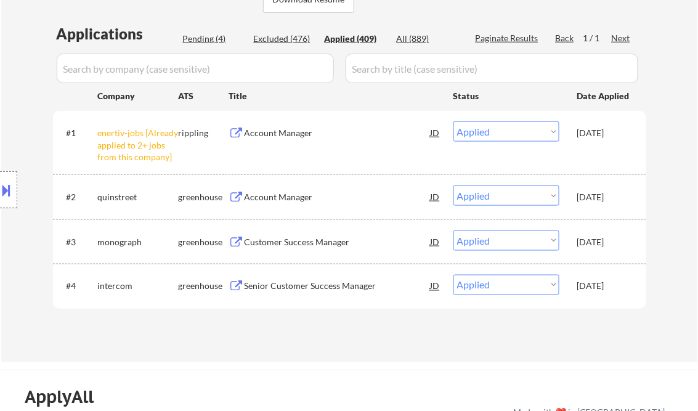
select select ""applied""
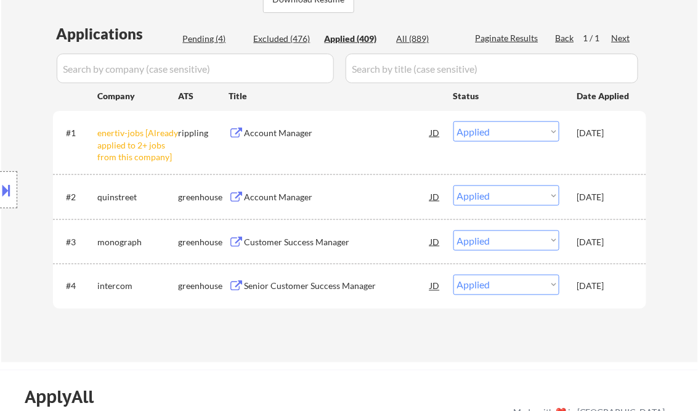
select select ""applied""
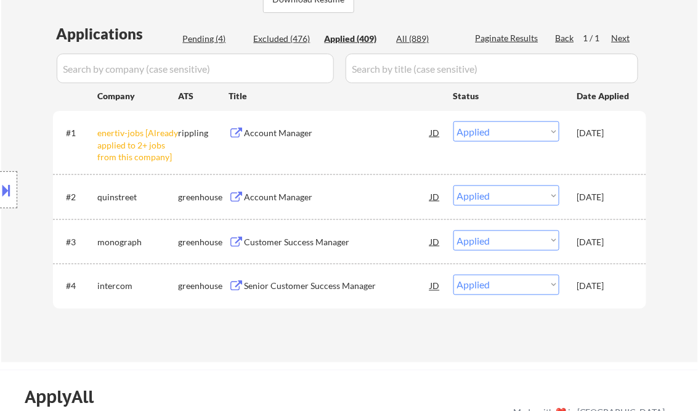
select select ""applied""
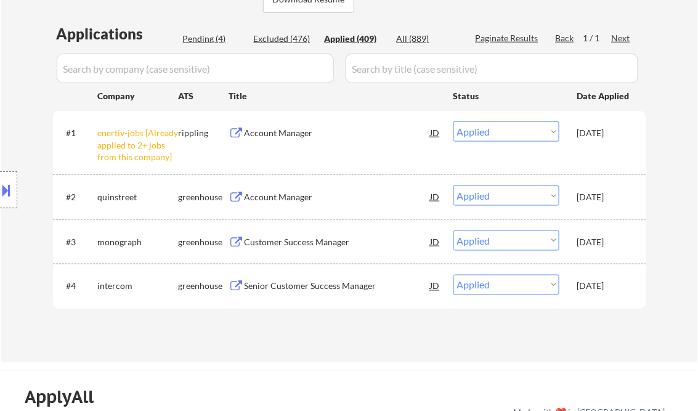
select select ""applied""
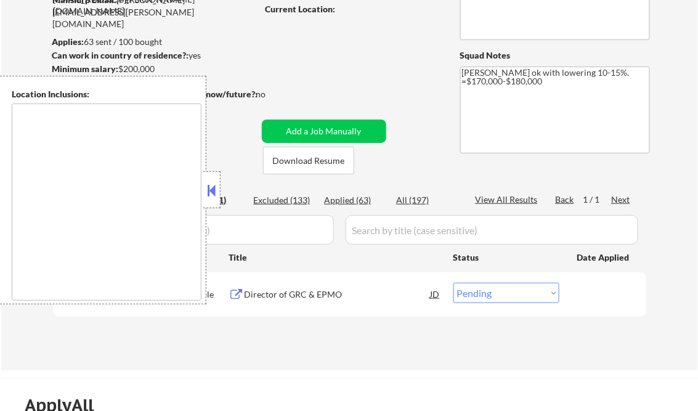
scroll to position [148, 0]
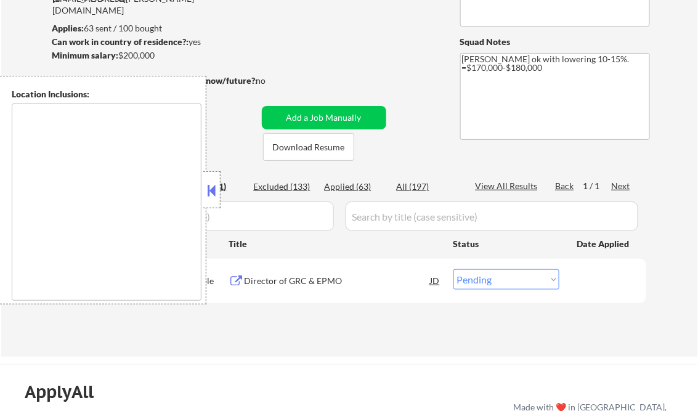
click at [216, 187] on button at bounding box center [212, 190] width 14 height 18
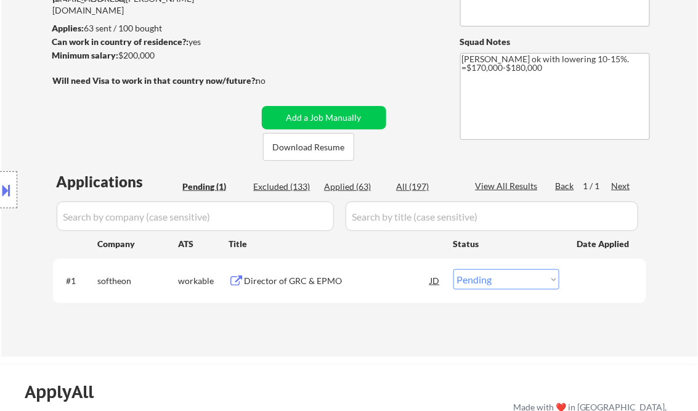
click at [298, 283] on div "Director of GRC & EPMO" at bounding box center [338, 281] width 186 height 12
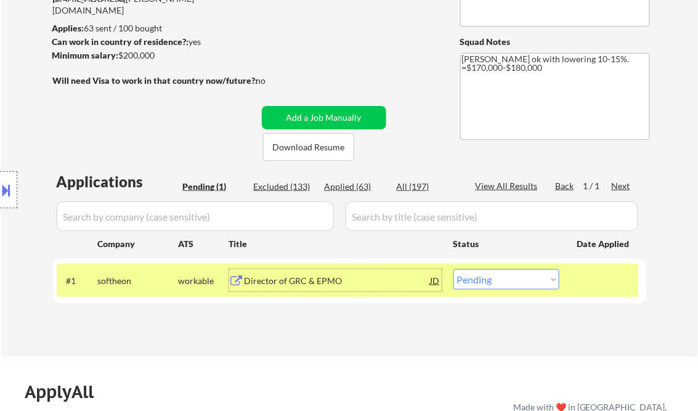
click at [512, 278] on select "Choose an option... Pending Applied Excluded (Questions) Excluded (Expired) Exc…" at bounding box center [507, 279] width 106 height 20
select select ""excluded__other_""
click at [454, 269] on select "Choose an option... Pending Applied Excluded (Questions) Excluded (Expired) Exc…" at bounding box center [507, 279] width 106 height 20
click at [394, 60] on div "← Return to /applysquad Mailslurp Inbox Job Search Builder Bruce Herndon User E…" at bounding box center [350, 124] width 615 height 446
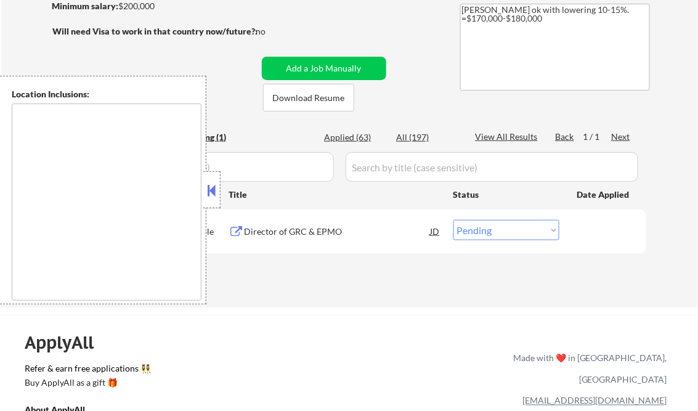
scroll to position [197, 0]
click at [211, 190] on button at bounding box center [212, 190] width 14 height 18
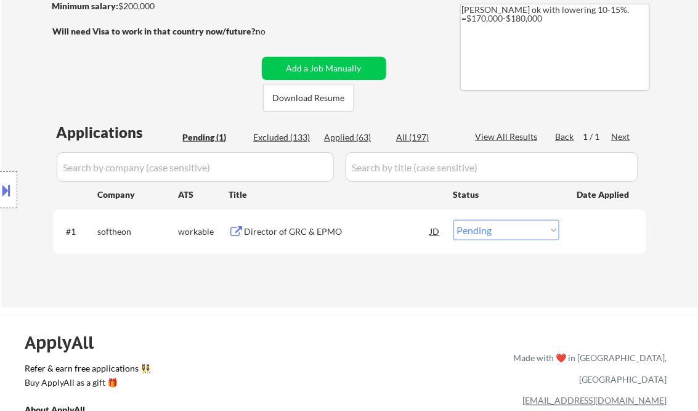
scroll to position [148, 0]
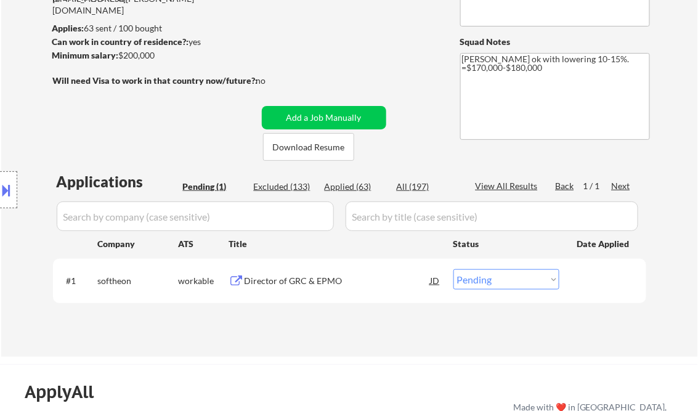
click at [350, 187] on div "Applied (63)" at bounding box center [356, 187] width 62 height 12
select select ""applied""
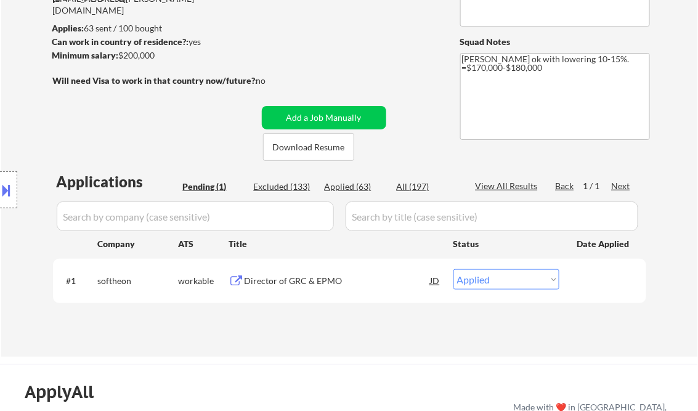
select select ""applied""
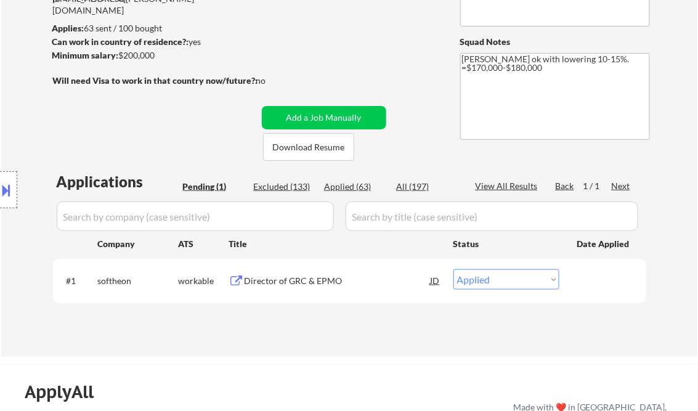
select select ""applied""
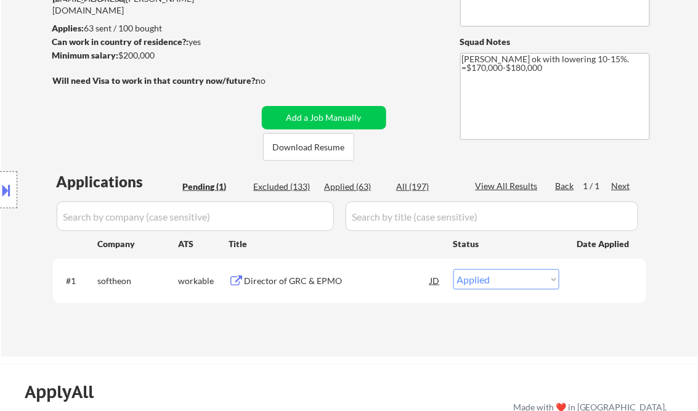
select select ""applied""
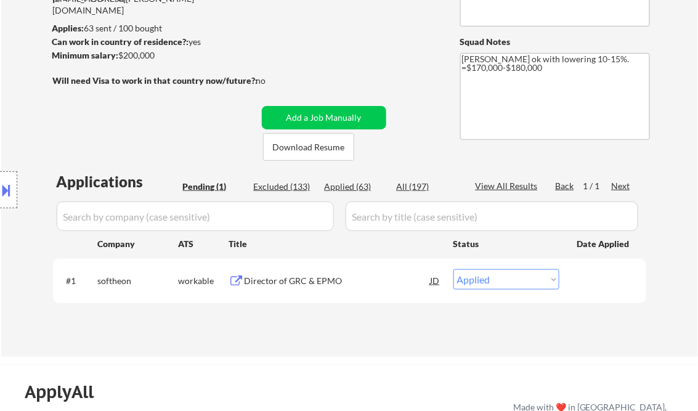
select select ""applied""
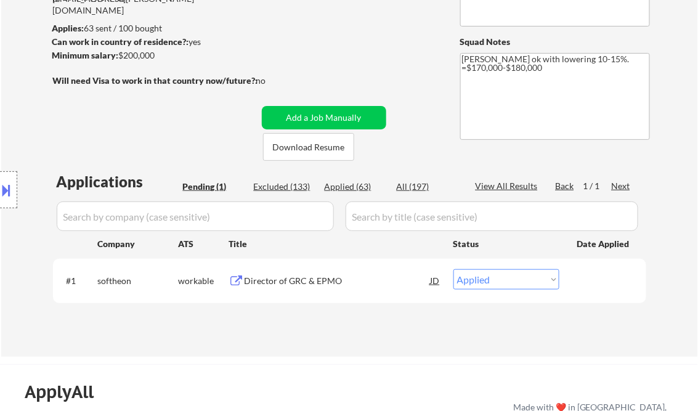
select select ""applied""
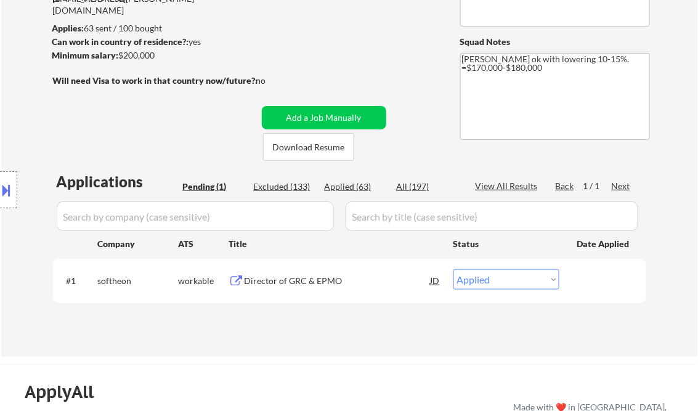
select select ""applied""
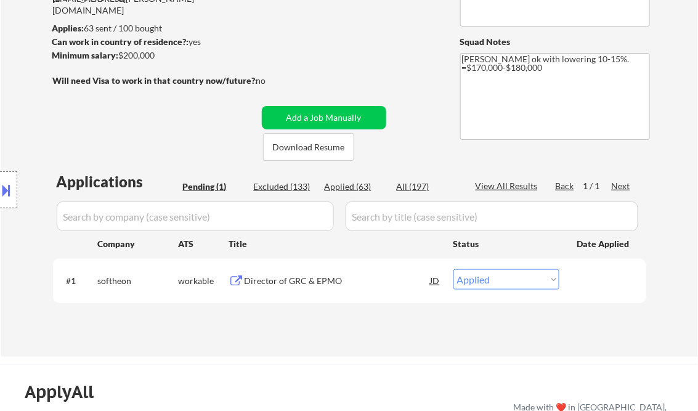
select select ""applied""
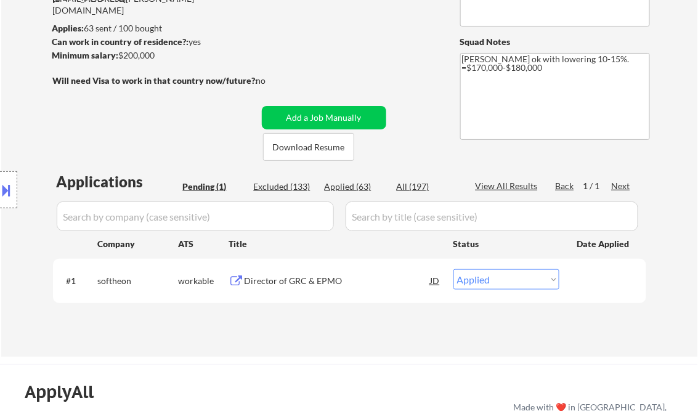
select select ""applied""
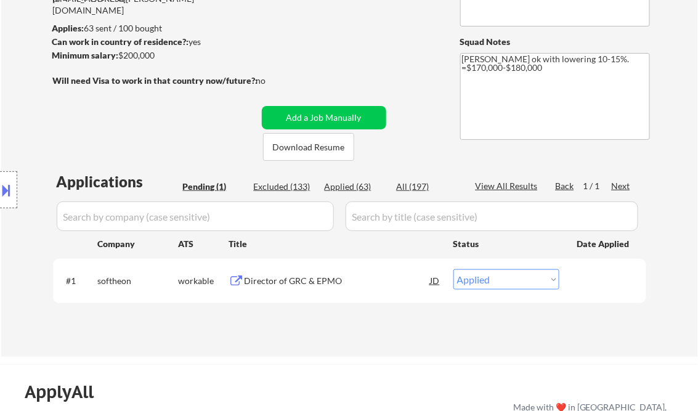
select select ""applied""
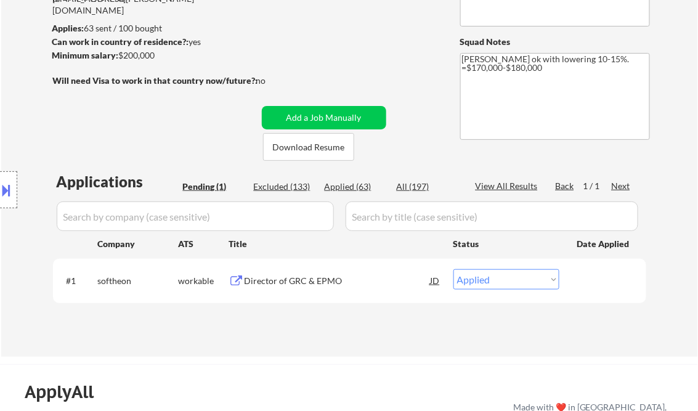
select select ""applied""
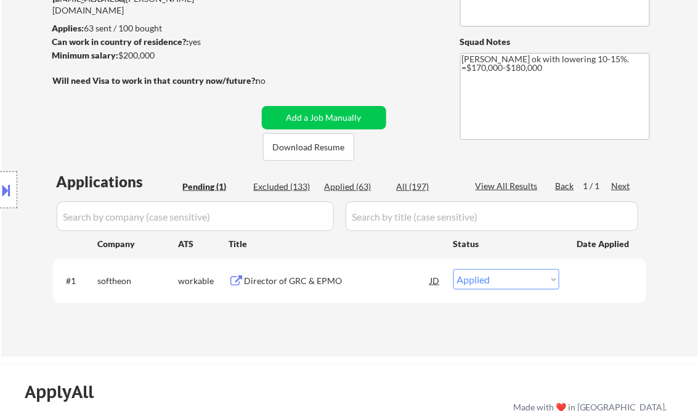
select select ""applied""
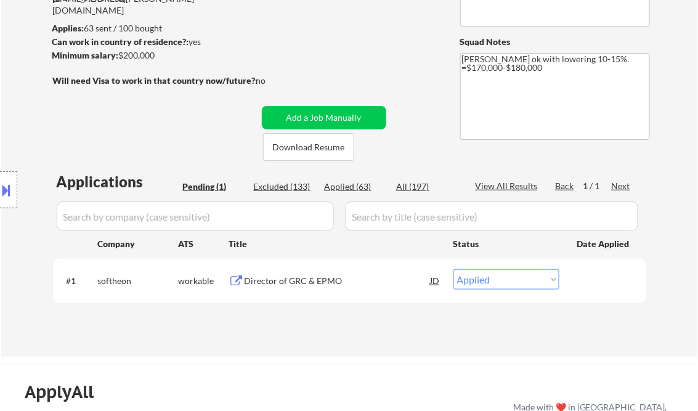
select select ""applied""
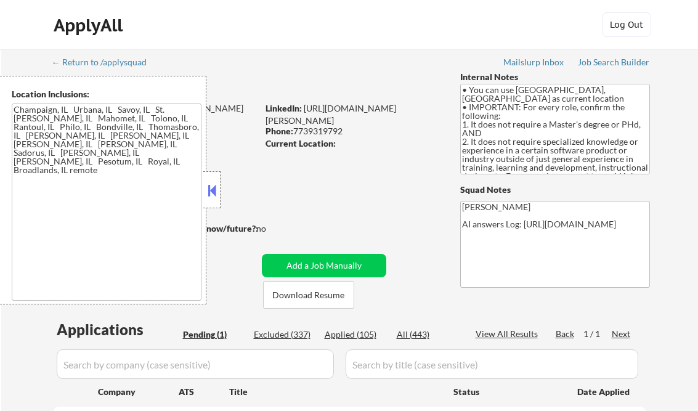
scroll to position [197, 0]
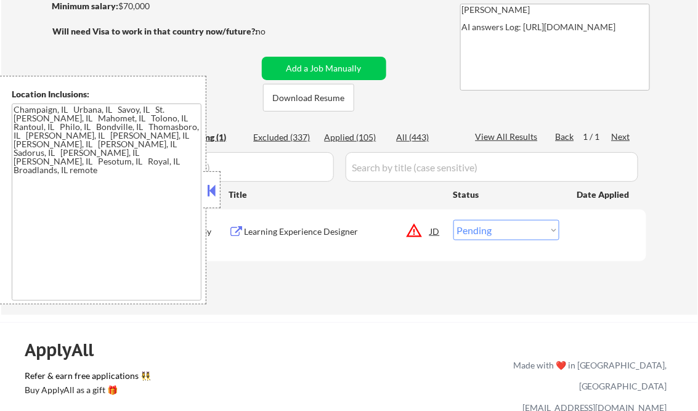
click at [211, 193] on button at bounding box center [212, 190] width 14 height 18
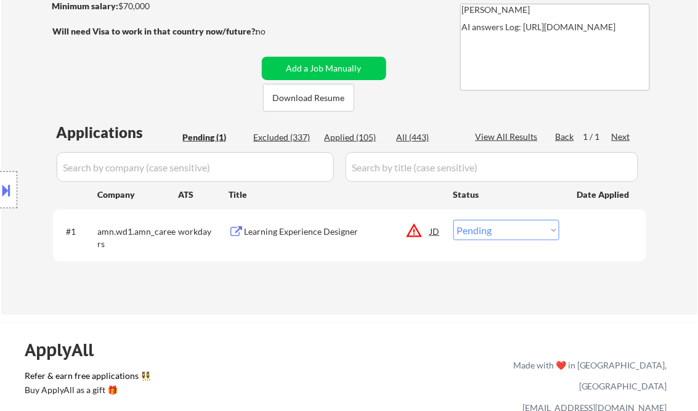
click at [297, 230] on div "Learning Experience Designer" at bounding box center [338, 232] width 186 height 12
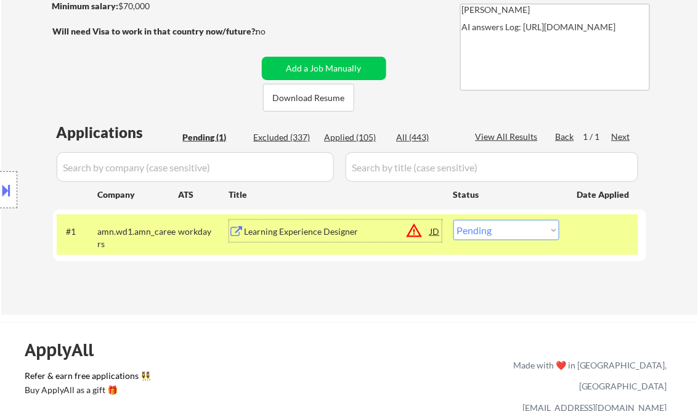
drag, startPoint x: 476, startPoint y: 231, endPoint x: 492, endPoint y: 240, distance: 18.0
click at [476, 231] on select "Choose an option... Pending Applied Excluded (Questions) Excluded (Expired) Exc…" at bounding box center [507, 230] width 106 height 20
select select ""excluded__other_""
click at [454, 220] on select "Choose an option... Pending Applied Excluded (Questions) Excluded (Expired) Exc…" at bounding box center [507, 230] width 106 height 20
click at [332, 329] on div "ApplyAll Refer & earn free applications 👯‍♀️ Buy ApplyAll as a gift 🎁 About App…" at bounding box center [349, 418] width 698 height 192
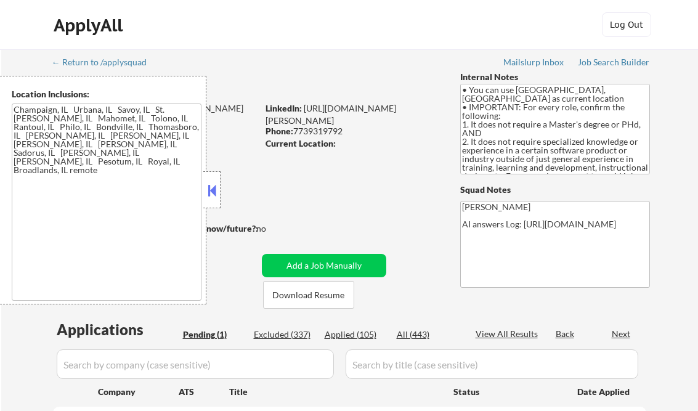
select select ""pending""
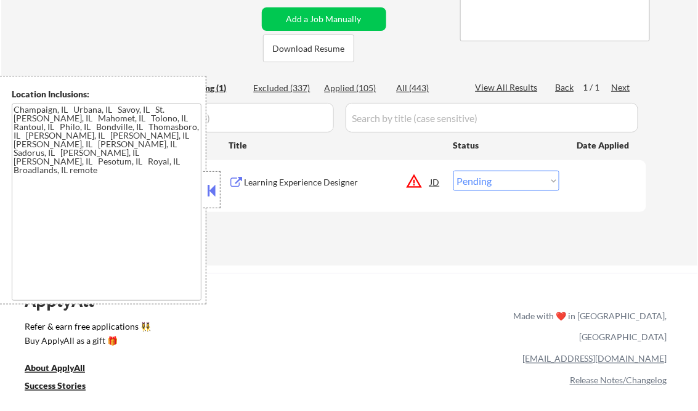
scroll to position [197, 0]
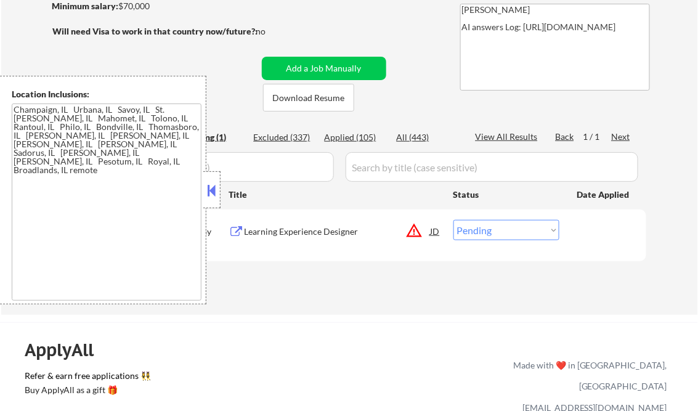
click at [206, 196] on button at bounding box center [212, 190] width 14 height 18
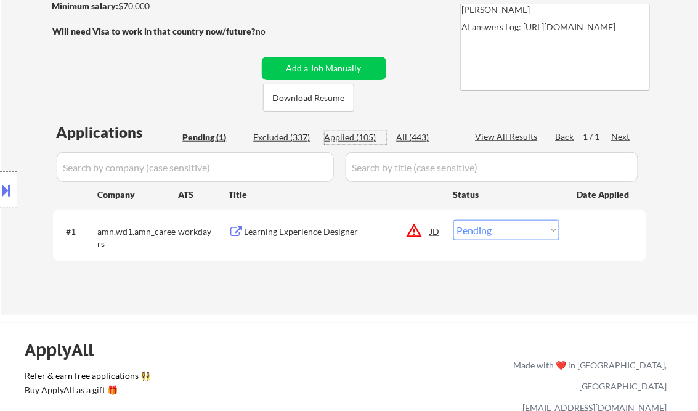
click at [364, 140] on div "Applied (105)" at bounding box center [356, 137] width 62 height 12
click at [496, 137] on div "View All Results" at bounding box center [509, 137] width 66 height 12
select select ""applied""
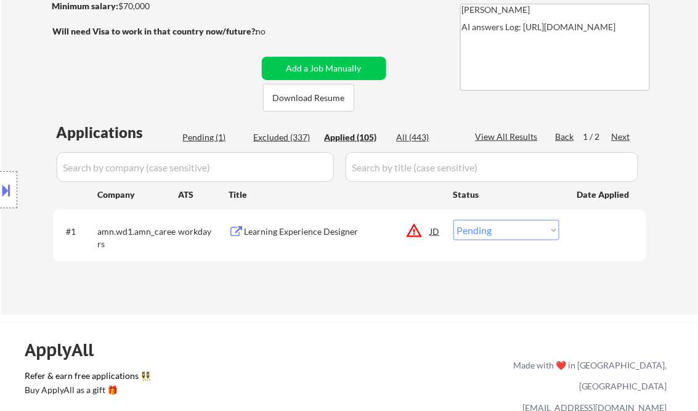
select select ""applied""
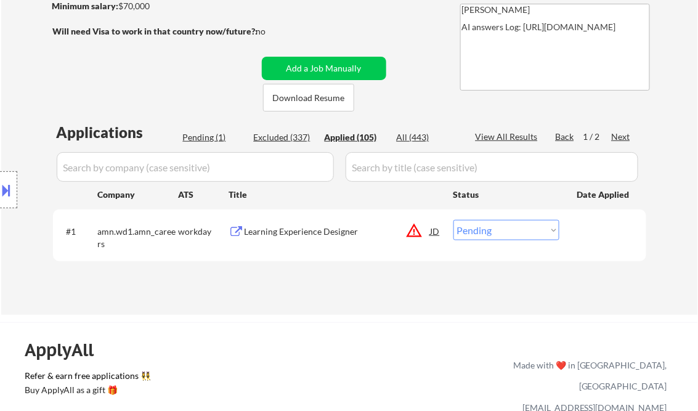
select select ""applied""
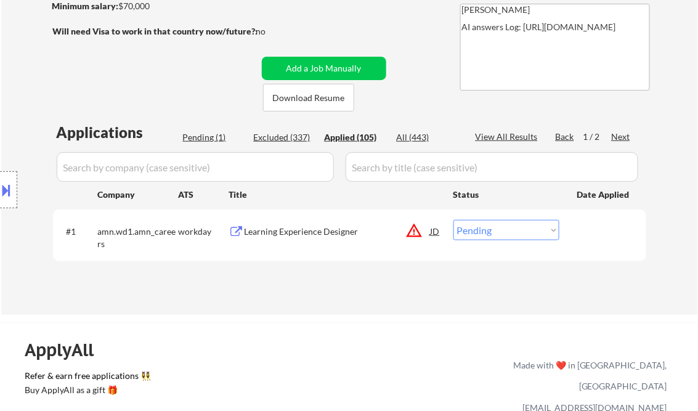
select select ""applied""
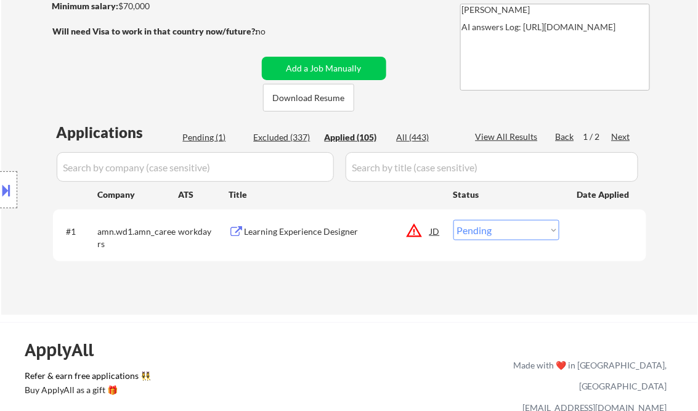
select select ""applied""
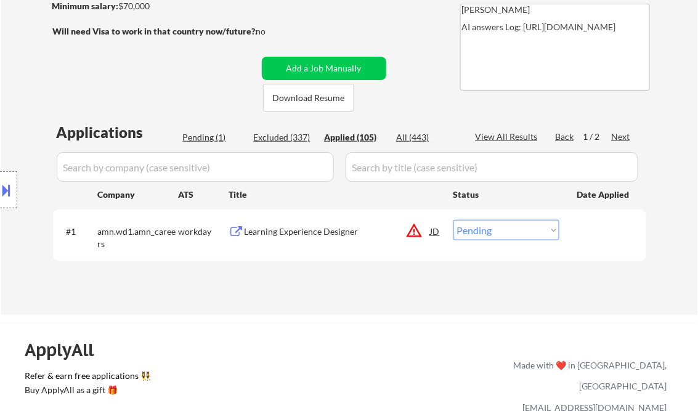
select select ""applied""
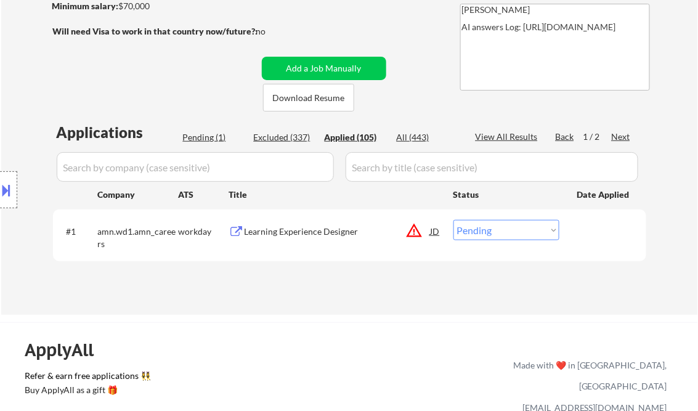
select select ""applied""
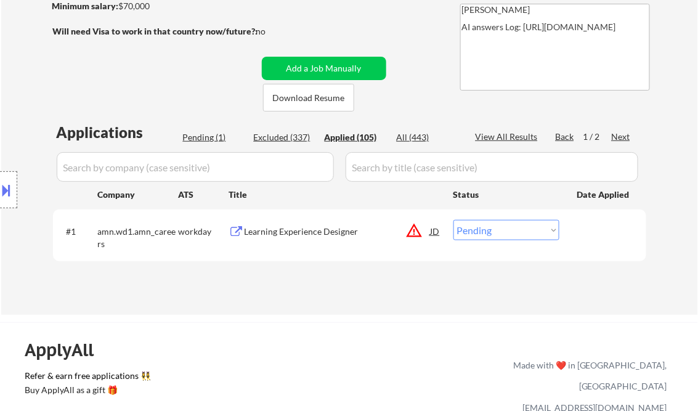
select select ""applied""
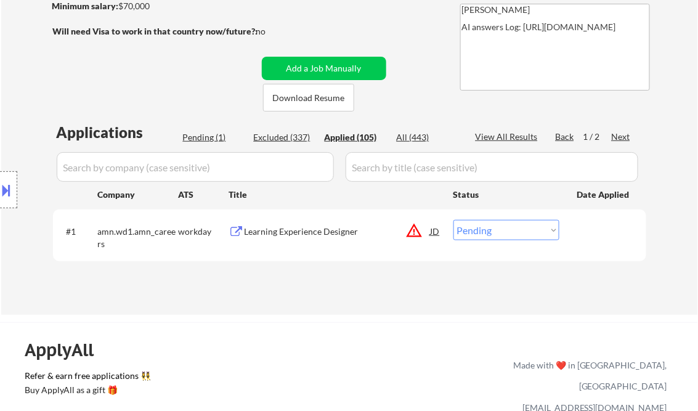
select select ""applied""
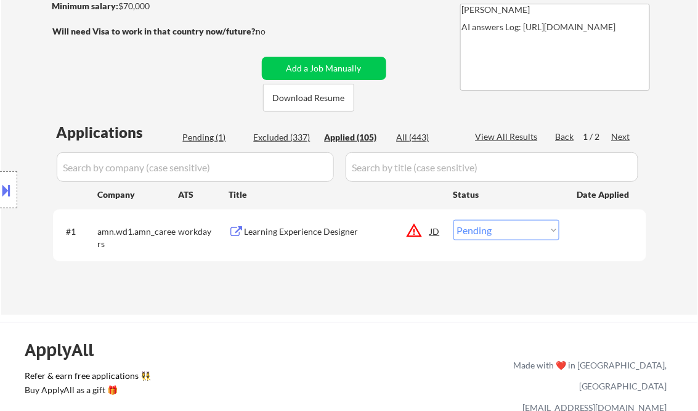
select select ""applied""
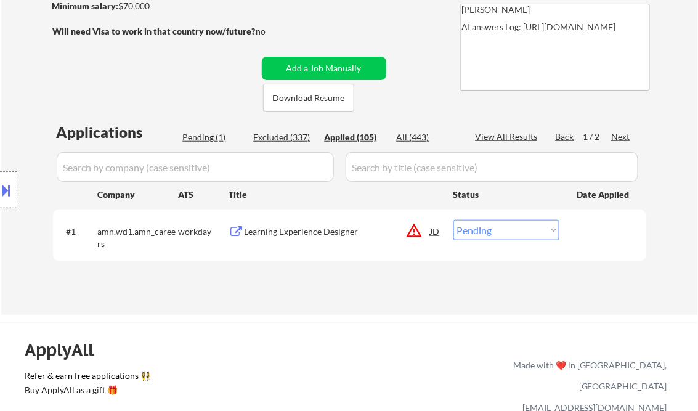
select select ""applied""
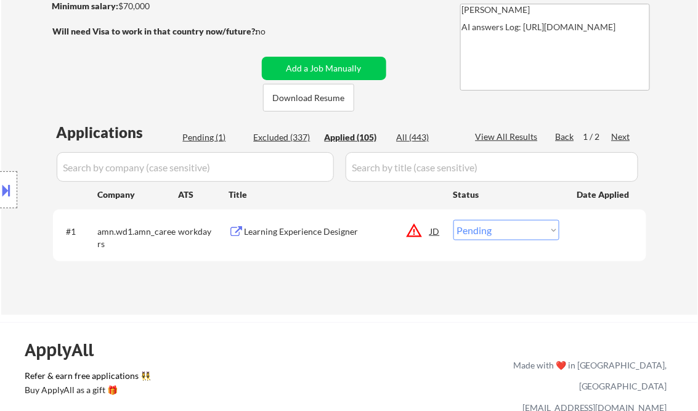
select select ""applied""
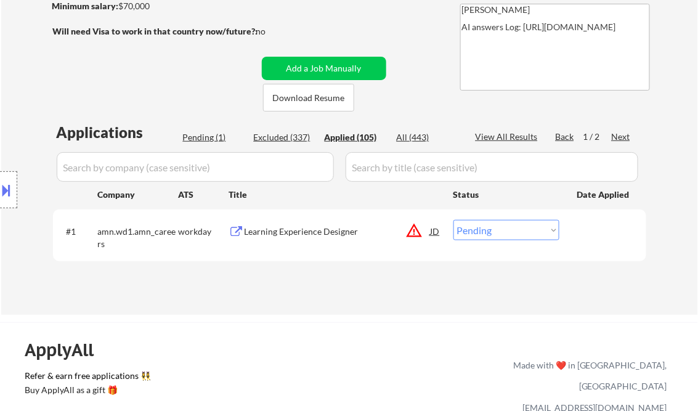
select select ""applied""
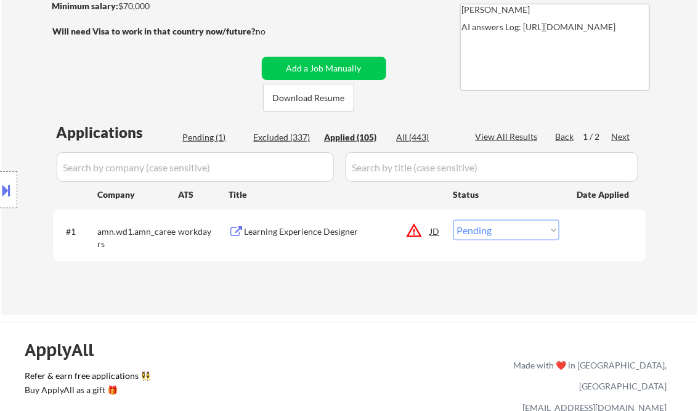
select select ""applied""
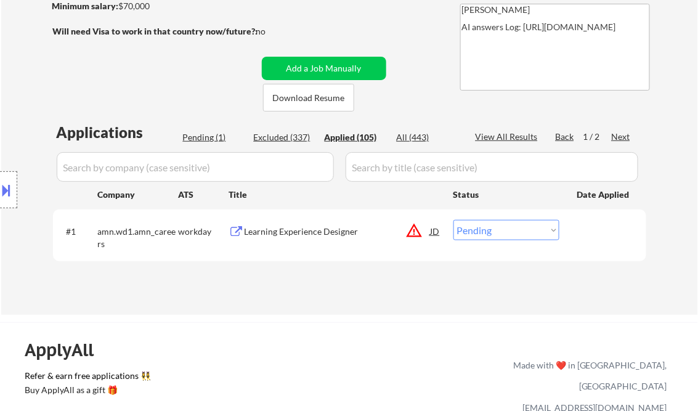
select select ""applied""
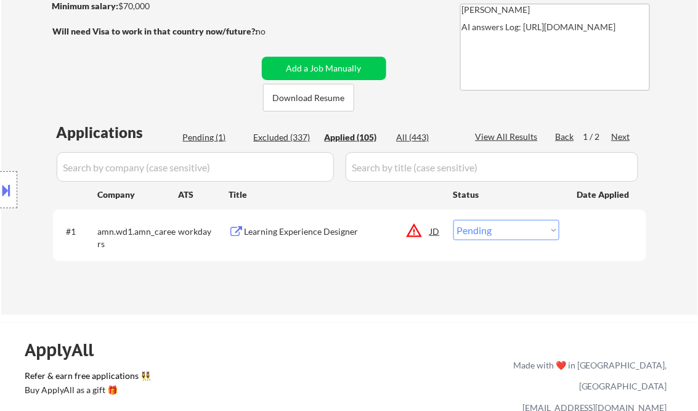
select select ""applied""
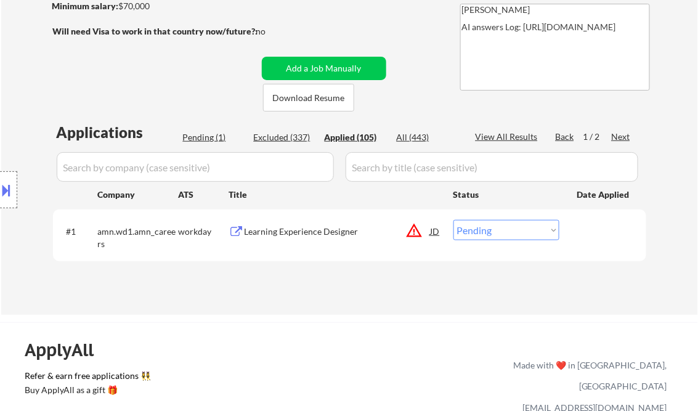
select select ""applied""
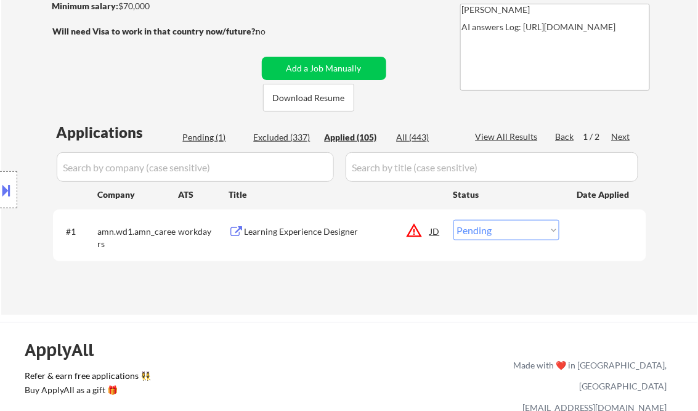
select select ""applied""
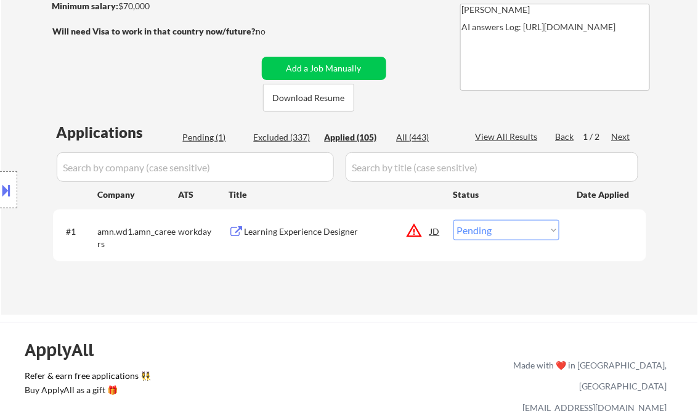
select select ""applied""
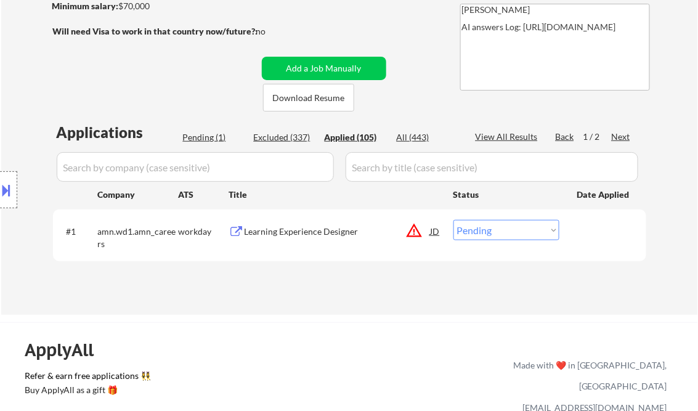
select select ""applied""
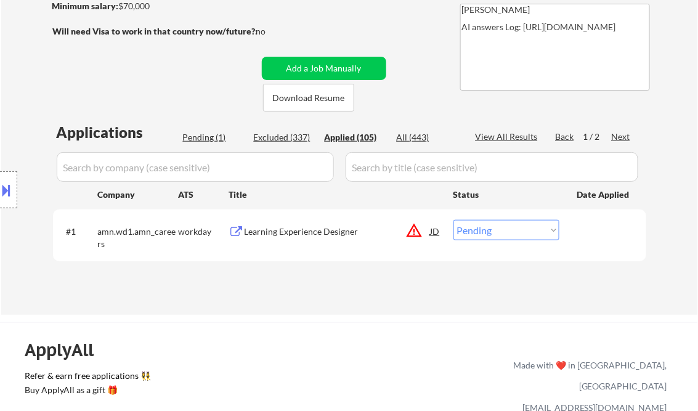
select select ""applied""
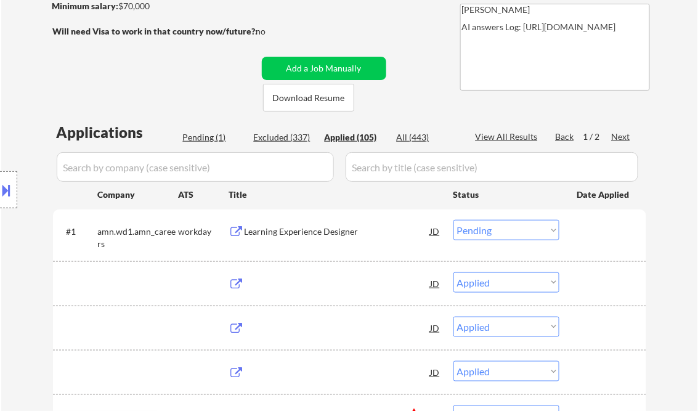
select select ""applied""
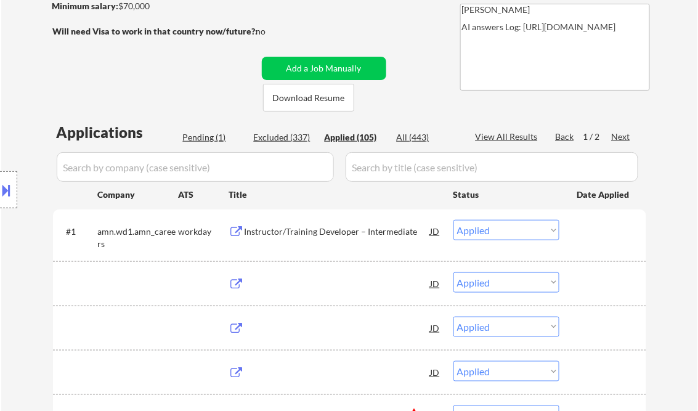
select select ""applied""
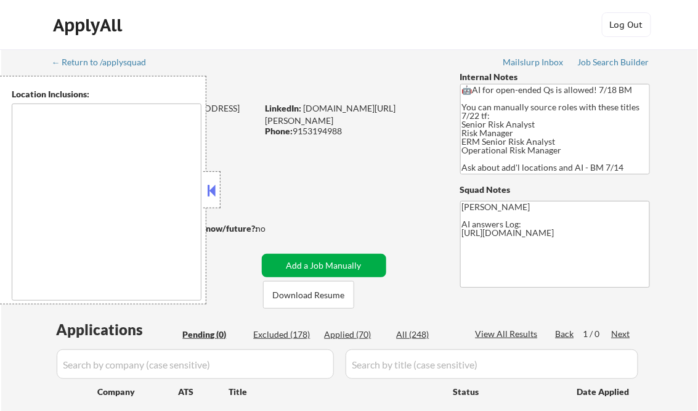
type textarea "[GEOGRAPHIC_DATA], [GEOGRAPHIC_DATA] [GEOGRAPHIC_DATA], [GEOGRAPHIC_DATA] [GEOG…"
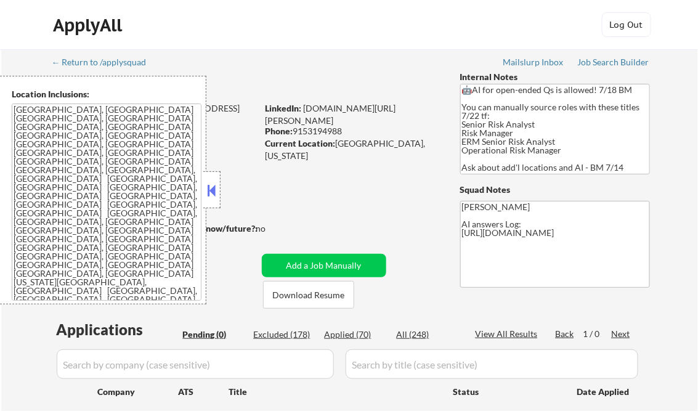
click at [212, 192] on button at bounding box center [212, 190] width 14 height 18
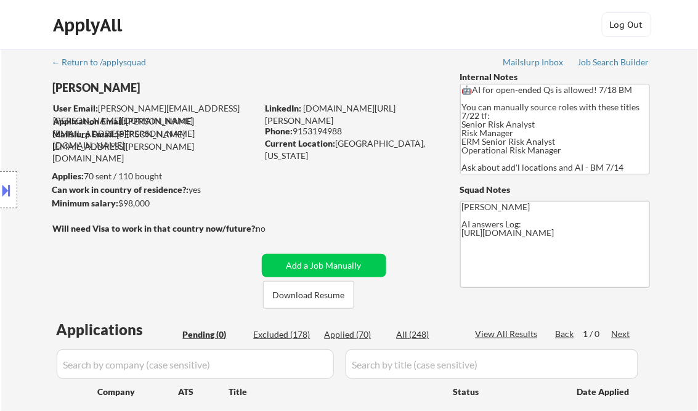
click at [6, 179] on div at bounding box center [8, 189] width 17 height 37
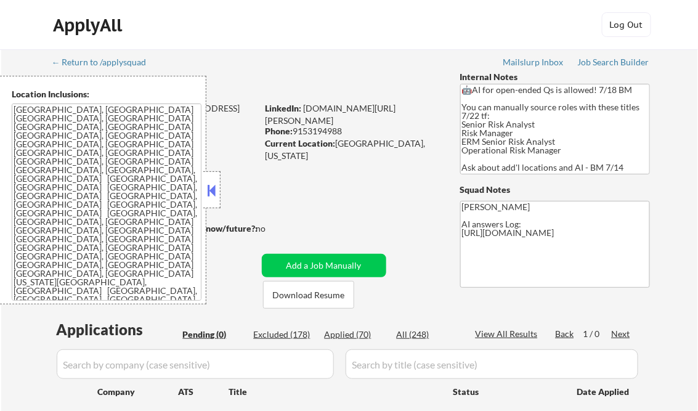
click at [203, 187] on div "Location Inclusions: [GEOGRAPHIC_DATA], [GEOGRAPHIC_DATA] [GEOGRAPHIC_DATA], [G…" at bounding box center [103, 190] width 206 height 229
click at [212, 184] on button at bounding box center [212, 190] width 14 height 18
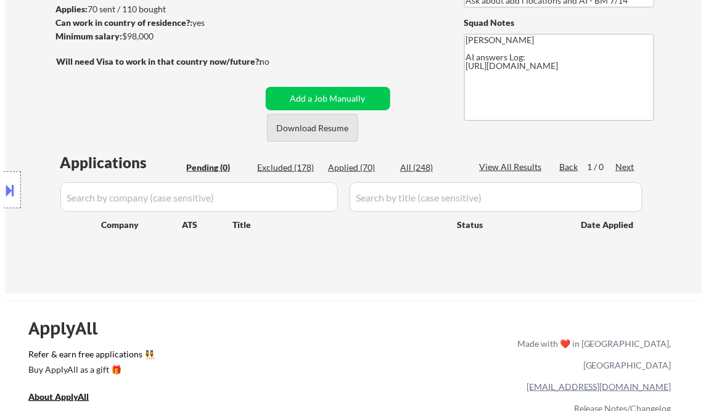
scroll to position [197, 0]
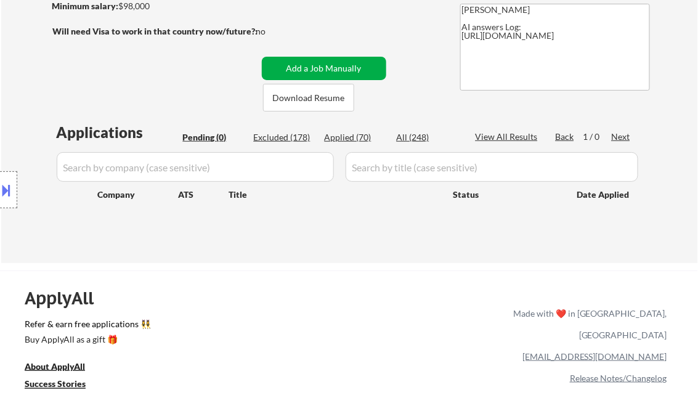
click at [300, 66] on button "Add a Job Manually" at bounding box center [324, 68] width 125 height 23
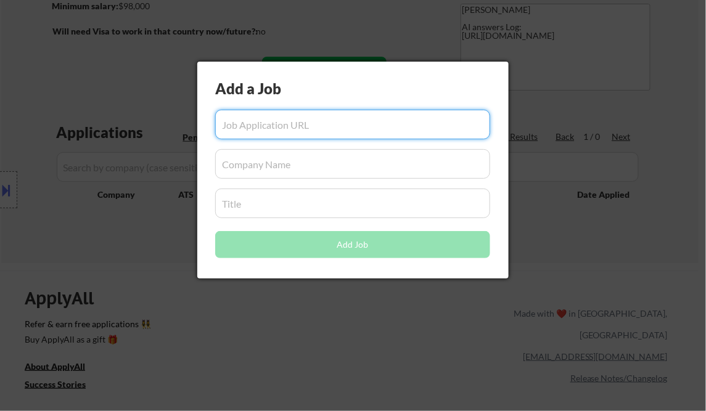
paste input "https://job-boards.greenhouse.io/pathward/jobs/5651454004"
type input "https://job-boards.greenhouse.io/pathward/jobs/5651454004"
click at [259, 168] on input "input" at bounding box center [352, 164] width 275 height 30
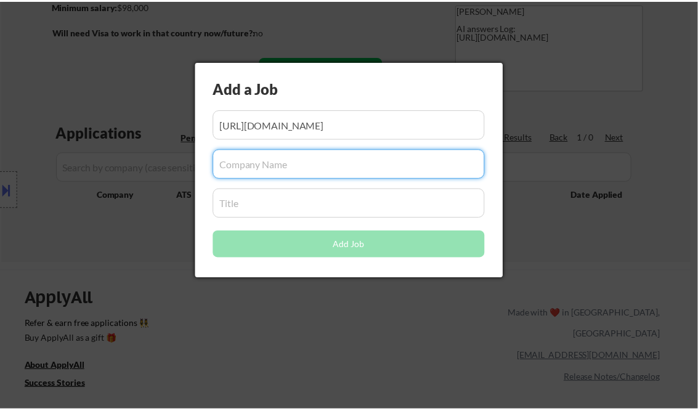
scroll to position [0, 0]
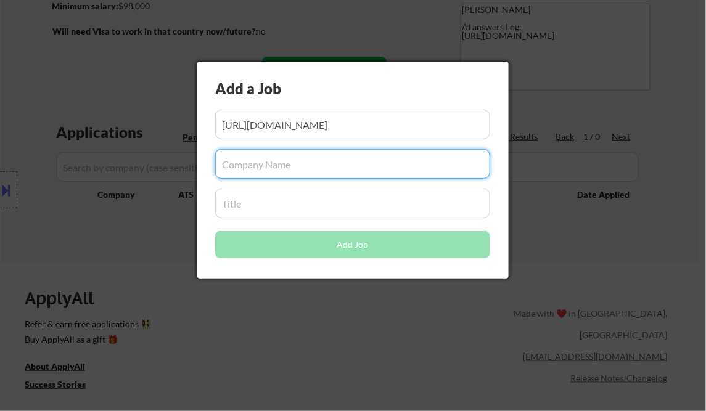
paste input "pathward"
type input "pathward"
click at [262, 203] on input "input" at bounding box center [352, 204] width 275 height 30
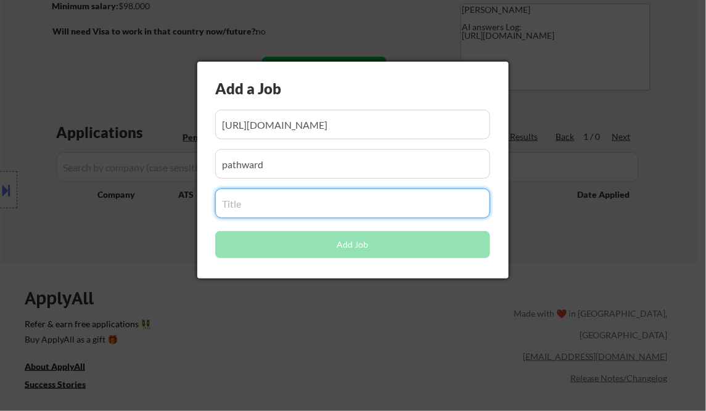
paste input "Risk Analyst II - Business Continuity"
type input "Risk Analyst II - Business Continuity"
click at [198, 214] on div "Add a Job Add Job" at bounding box center [352, 170] width 311 height 217
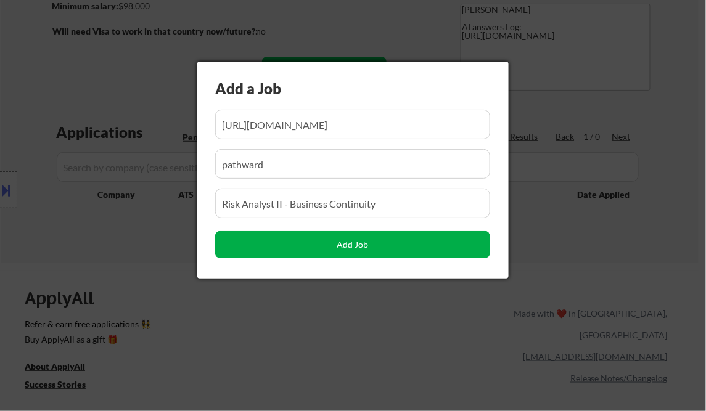
click at [365, 243] on button "Add Job" at bounding box center [352, 244] width 275 height 27
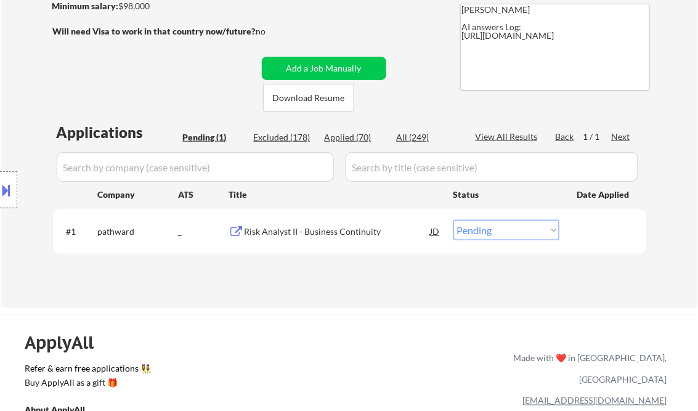
click at [483, 224] on select "Choose an option... Pending Applied Excluded (Questions) Excluded (Expired) Exc…" at bounding box center [507, 230] width 106 height 20
select select ""applied""
click at [454, 220] on select "Choose an option... Pending Applied Excluded (Questions) Excluded (Expired) Exc…" at bounding box center [507, 230] width 106 height 20
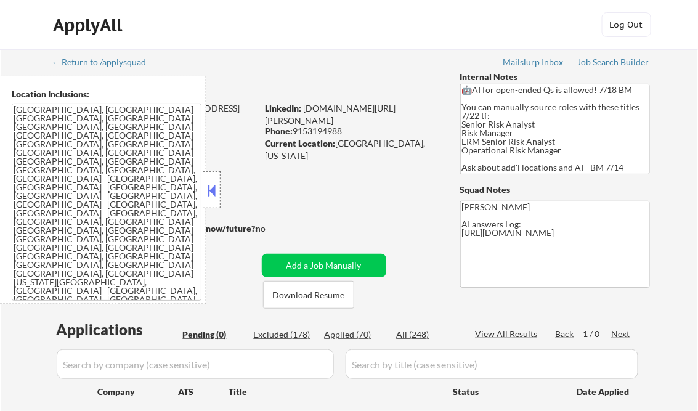
click at [357, 341] on div "Applications Pending (0) Excluded (178) Applied (70) All (248) View All Results…" at bounding box center [350, 378] width 594 height 118
click at [356, 335] on div "Applied (70)" at bounding box center [356, 335] width 62 height 12
select select ""applied""
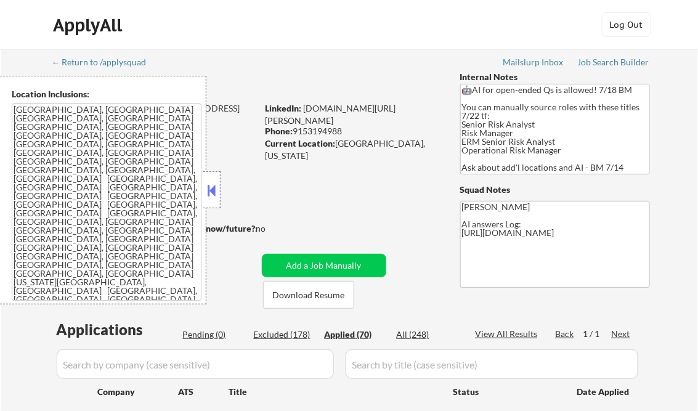
select select ""applied""
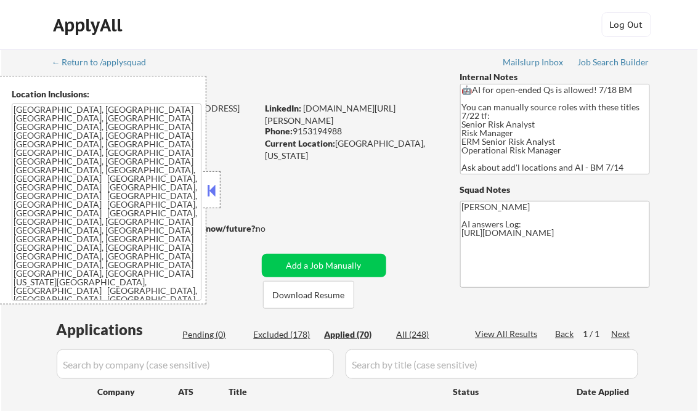
select select ""applied""
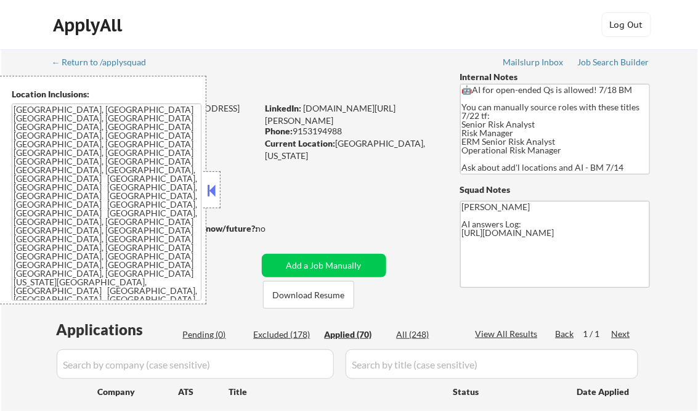
select select ""applied""
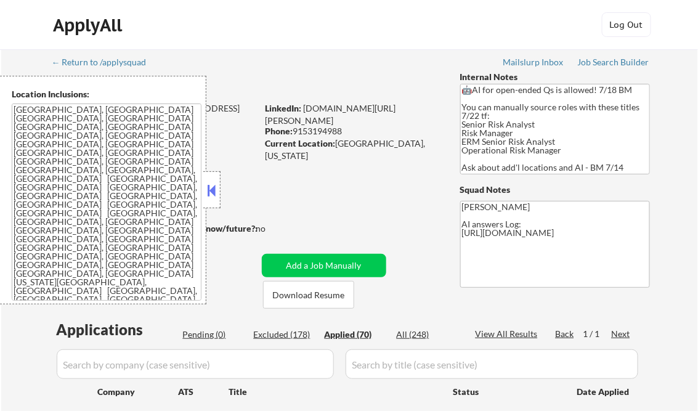
select select ""applied""
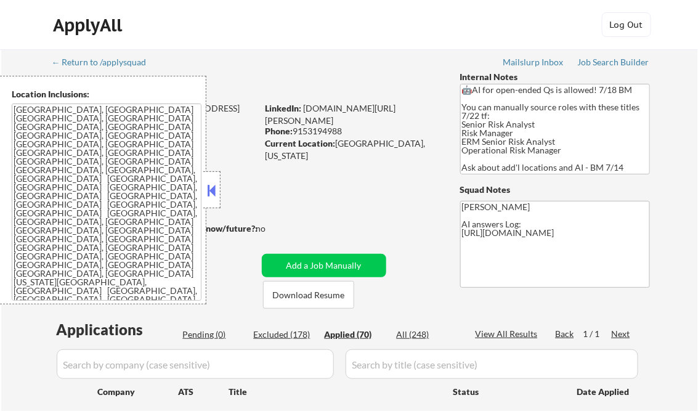
select select ""applied""
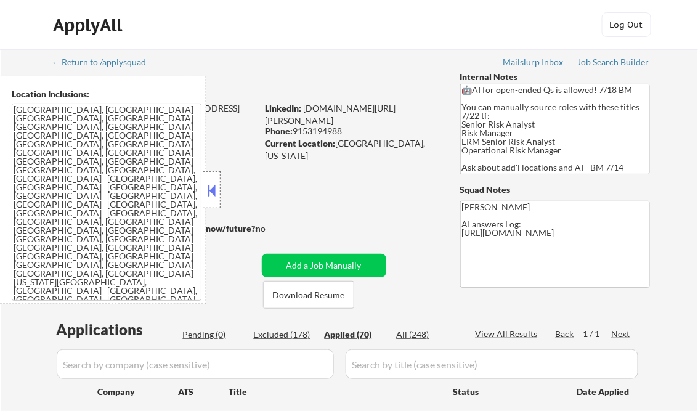
select select ""applied""
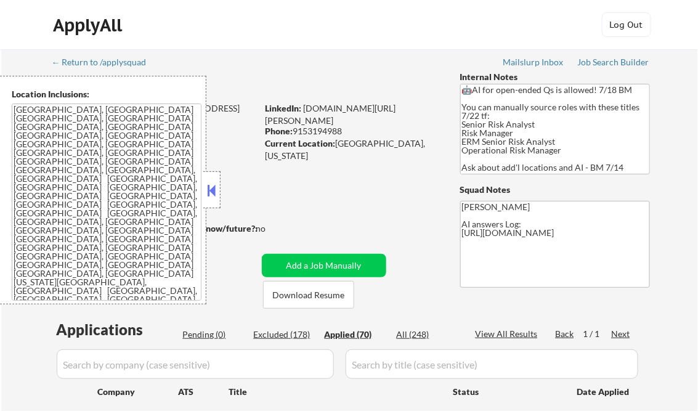
select select ""applied""
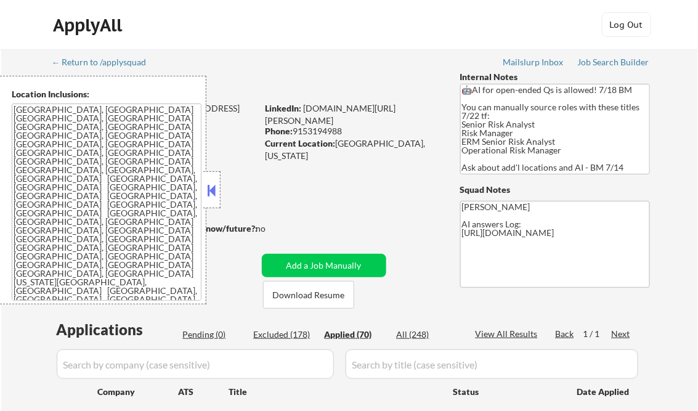
select select ""applied""
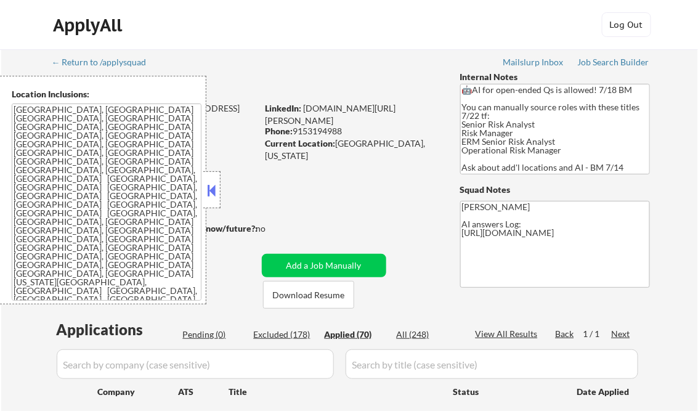
select select ""applied""
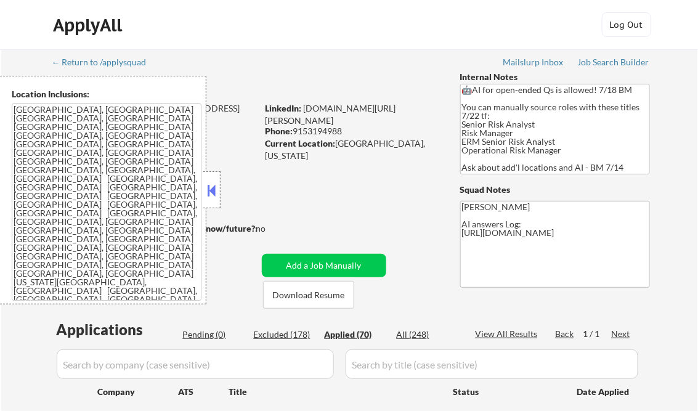
select select ""applied""
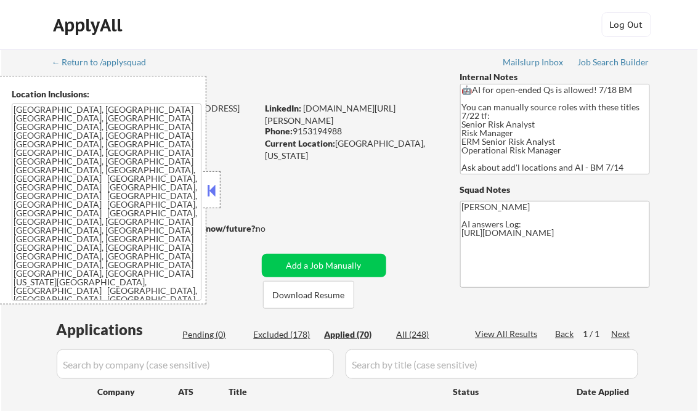
select select ""applied""
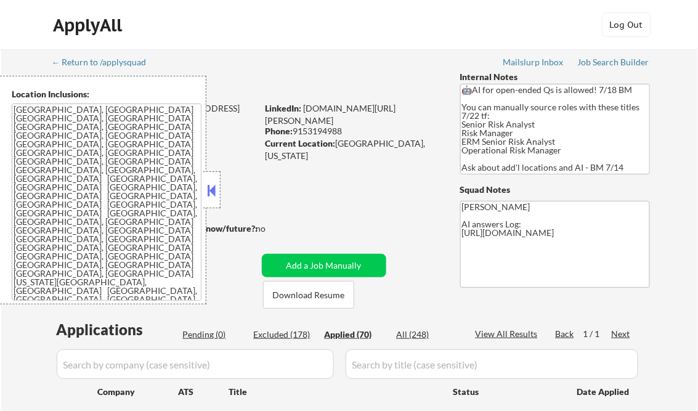
select select ""applied""
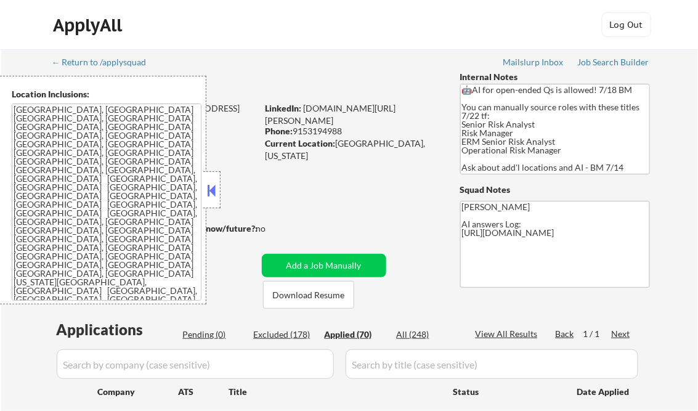
select select ""applied""
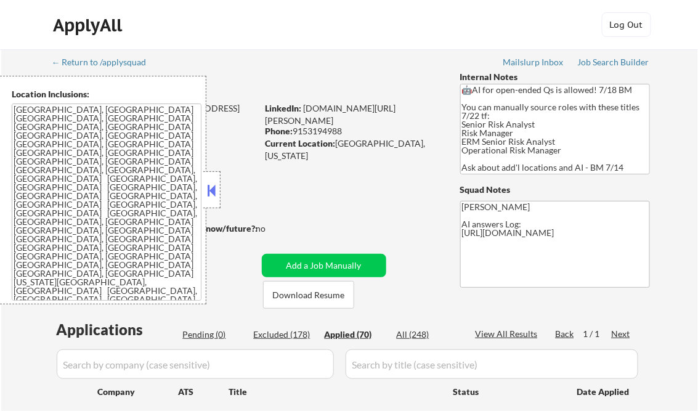
select select ""applied""
click at [216, 186] on button at bounding box center [212, 190] width 14 height 18
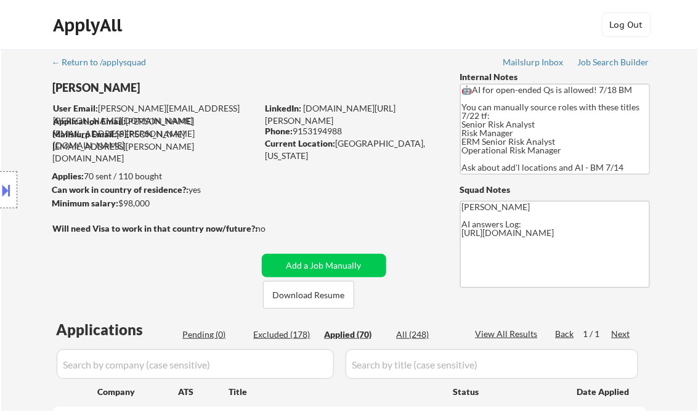
select select ""applied""
